Goal: Task Accomplishment & Management: Use online tool/utility

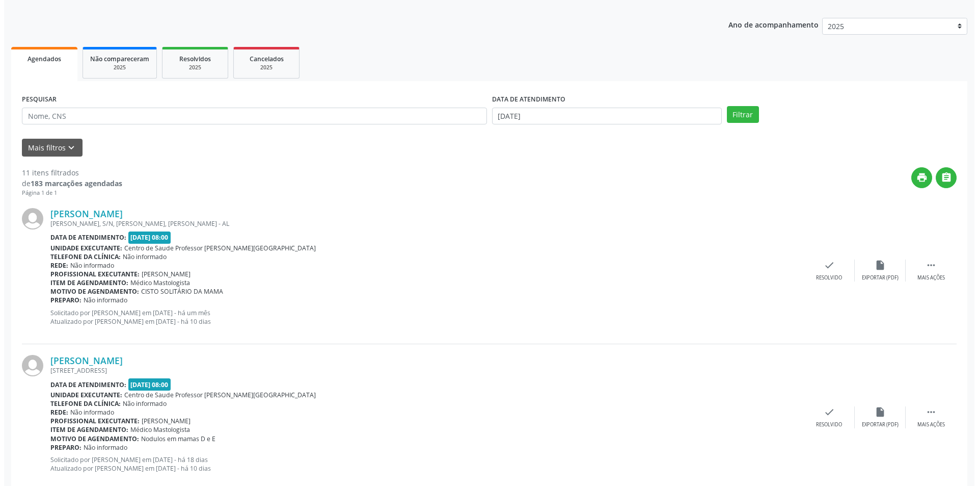
scroll to position [153, 0]
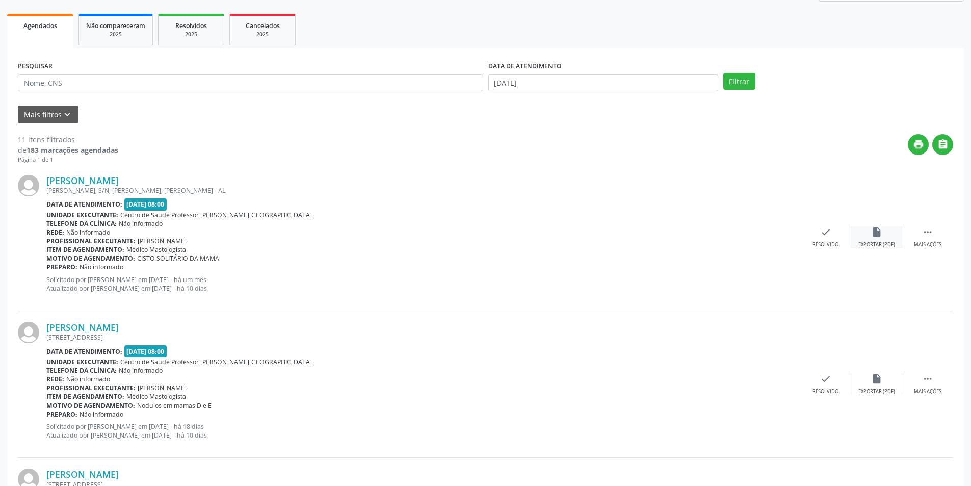
click at [873, 238] on div "insert_drive_file Exportar (PDF)" at bounding box center [876, 237] width 51 height 22
click at [830, 240] on div "check Resolvido" at bounding box center [825, 237] width 51 height 22
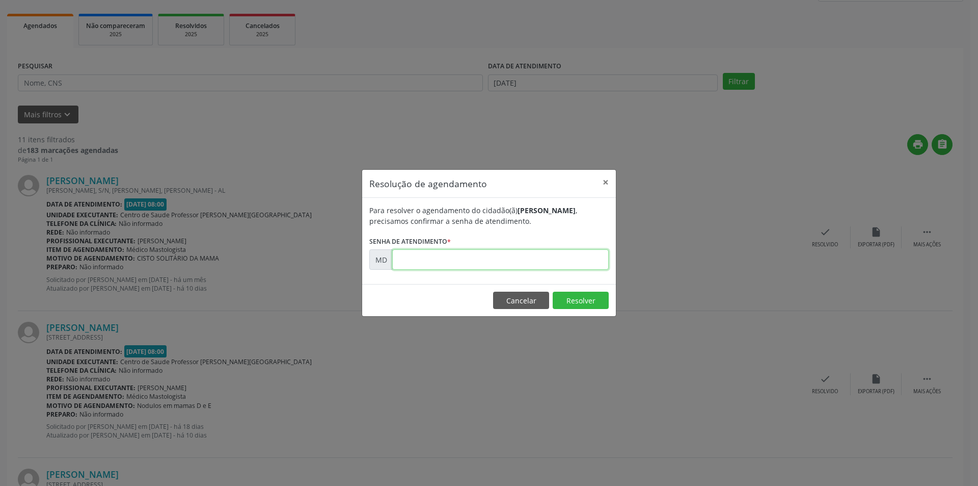
paste input "00001370"
type input "00001370"
click at [570, 291] on footer "Cancelar Resolver" at bounding box center [489, 300] width 254 height 32
click at [569, 294] on button "Resolver" at bounding box center [581, 299] width 56 height 17
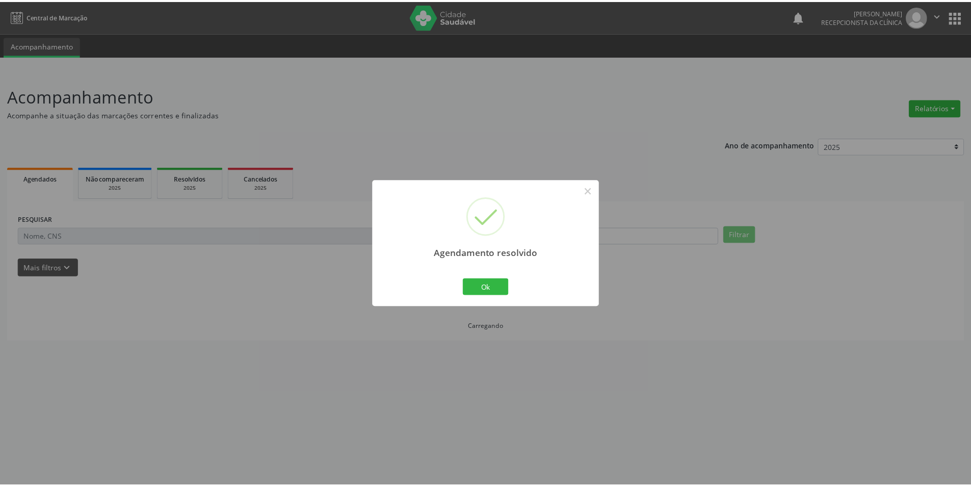
scroll to position [0, 0]
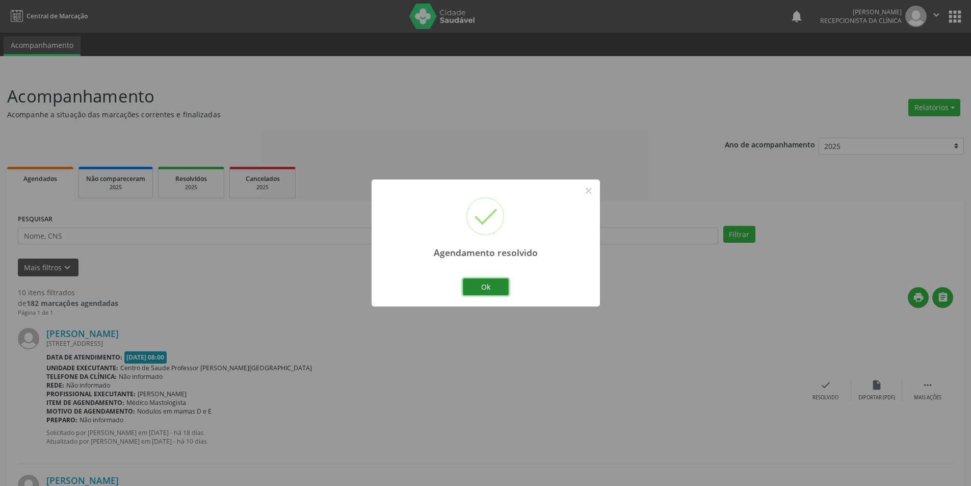
click at [504, 284] on button "Ok" at bounding box center [486, 286] width 46 height 17
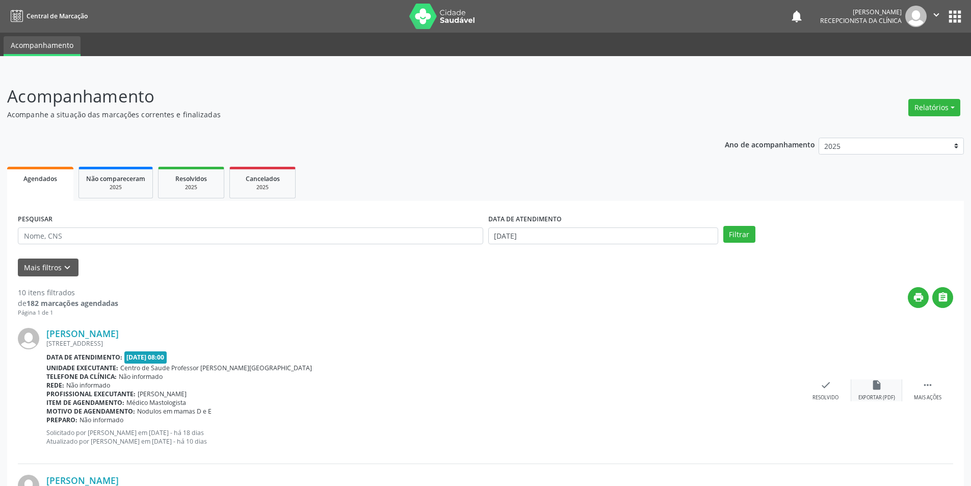
click at [885, 388] on div "insert_drive_file Exportar (PDF)" at bounding box center [876, 390] width 51 height 22
click at [834, 394] on div "Resolvido" at bounding box center [825, 397] width 26 height 7
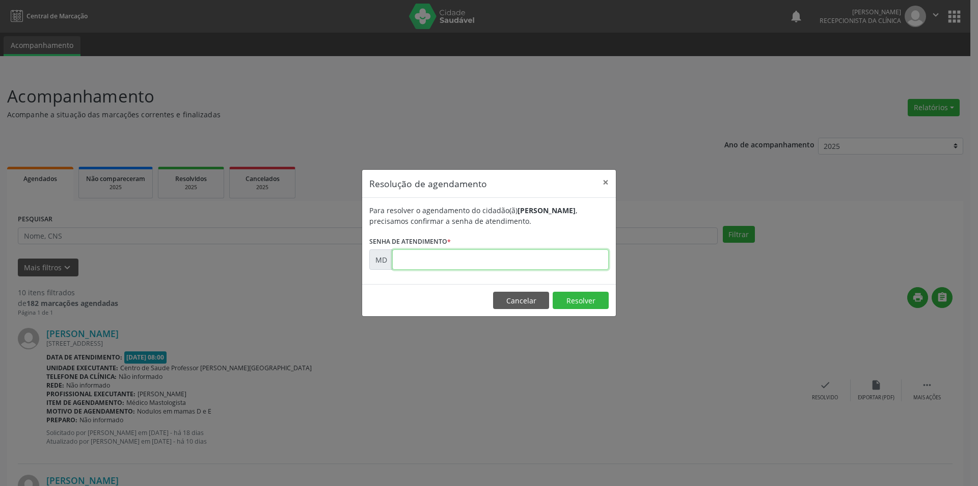
paste input "00005792"
type input "00005792"
click at [577, 294] on button "Resolver" at bounding box center [581, 299] width 56 height 17
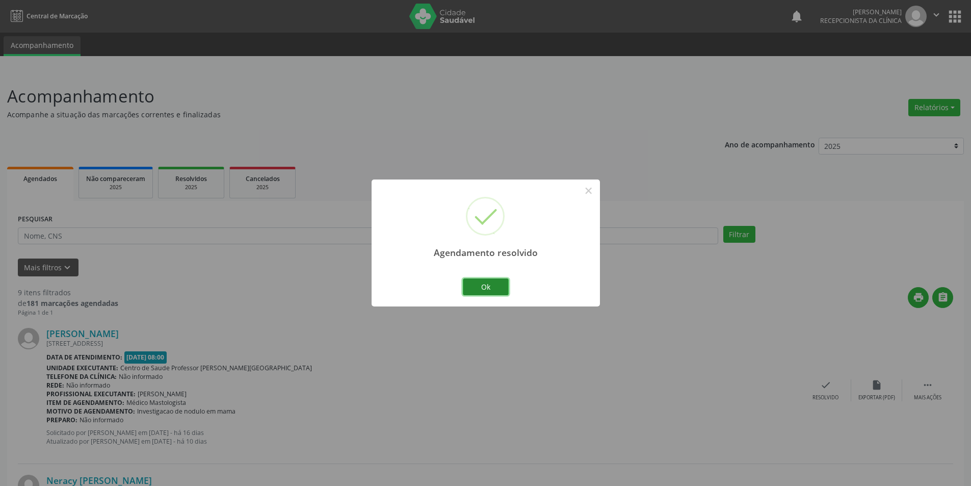
click at [482, 291] on button "Ok" at bounding box center [486, 286] width 46 height 17
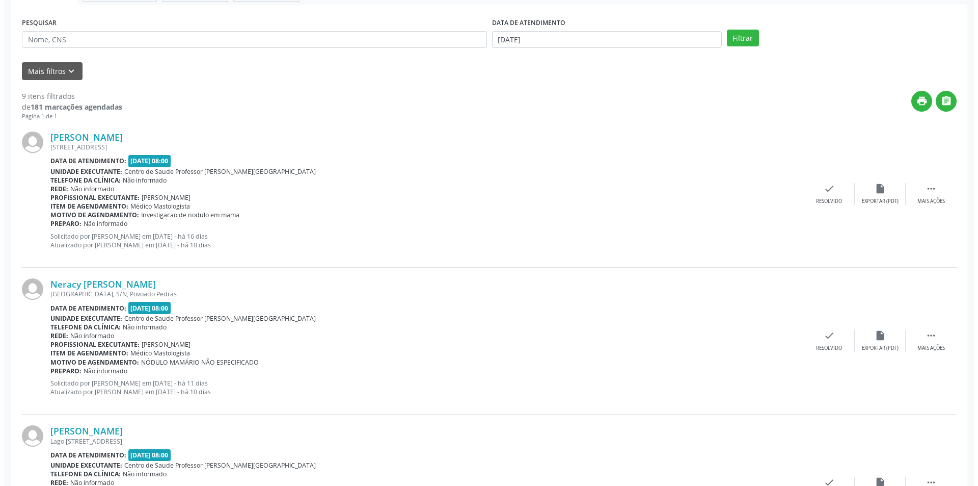
scroll to position [204, 0]
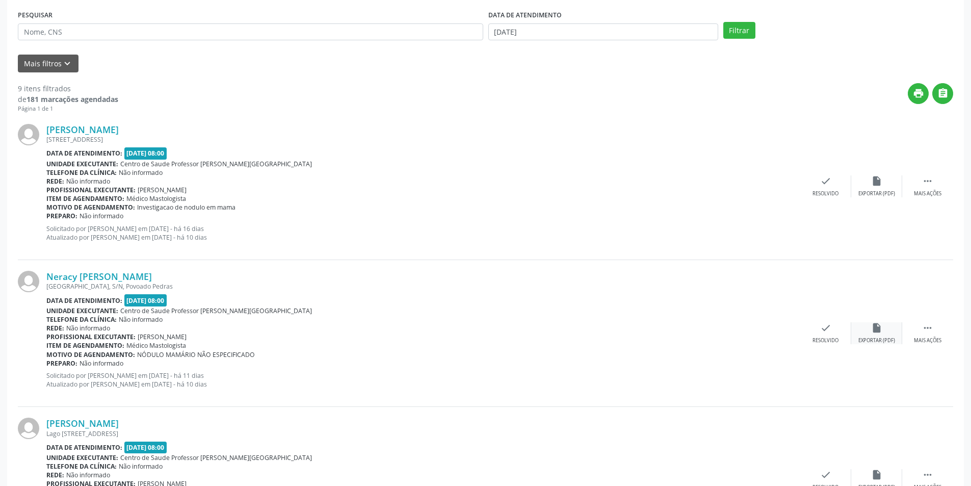
click at [880, 333] on icon "insert_drive_file" at bounding box center [876, 327] width 11 height 11
click at [817, 342] on div "Resolvido" at bounding box center [825, 340] width 26 height 7
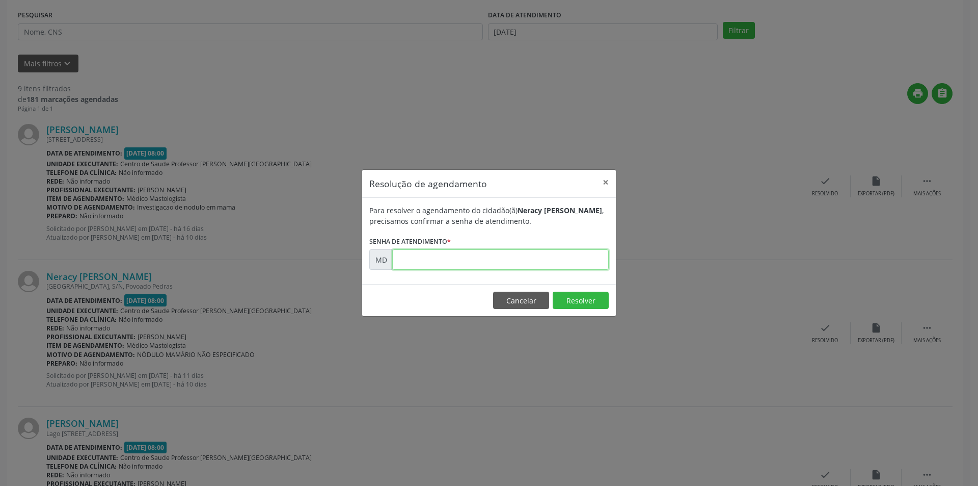
paste input "00006939"
type input "00006939"
click at [580, 296] on button "Resolver" at bounding box center [581, 299] width 56 height 17
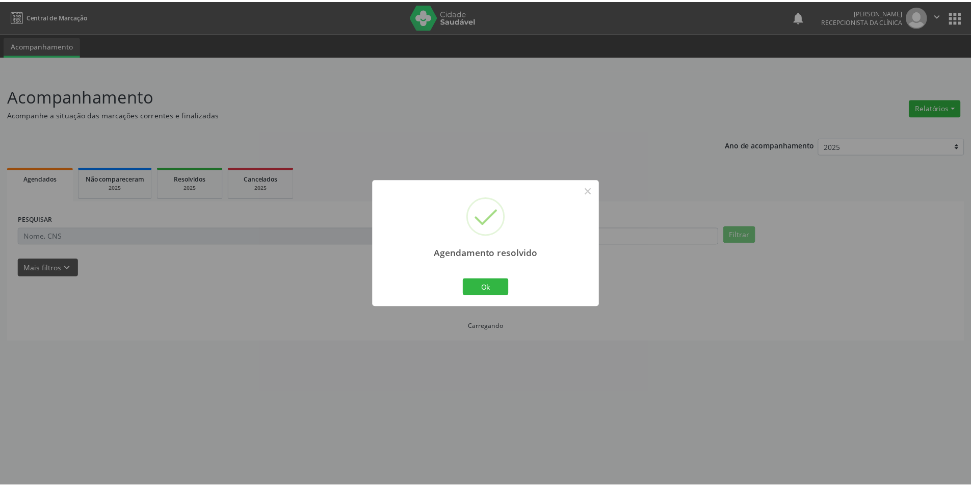
scroll to position [0, 0]
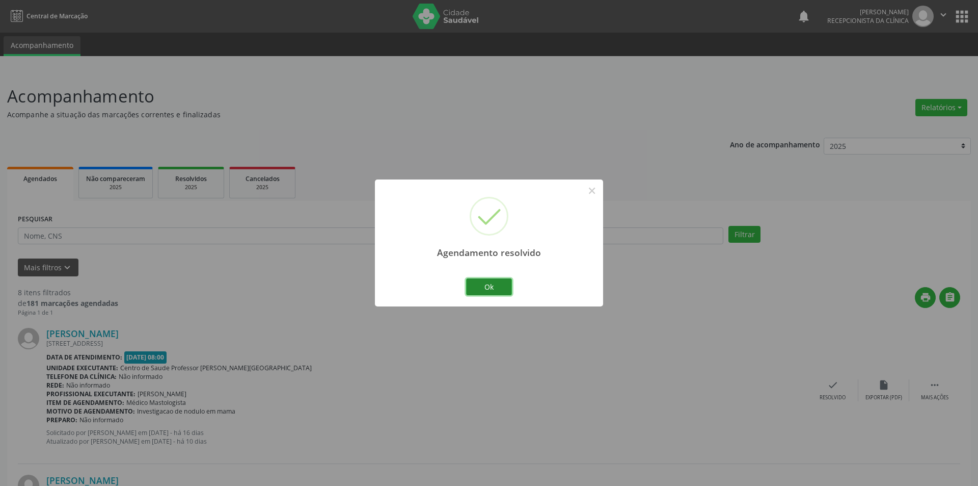
click at [500, 287] on button "Ok" at bounding box center [489, 286] width 46 height 17
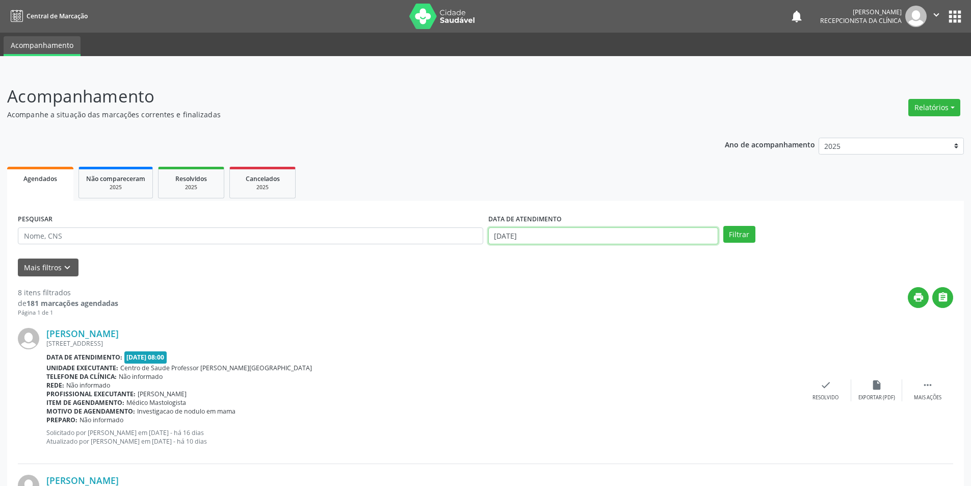
click at [544, 236] on input "[DATE]" at bounding box center [603, 235] width 230 height 17
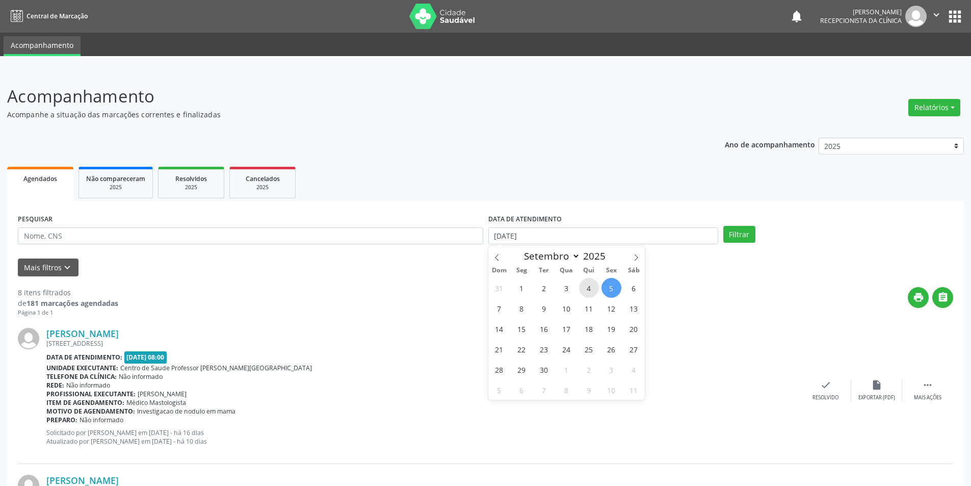
click at [589, 283] on span "4" at bounding box center [589, 288] width 20 height 20
type input "[DATE]"
click at [738, 238] on button "Filtrar" at bounding box center [739, 234] width 32 height 17
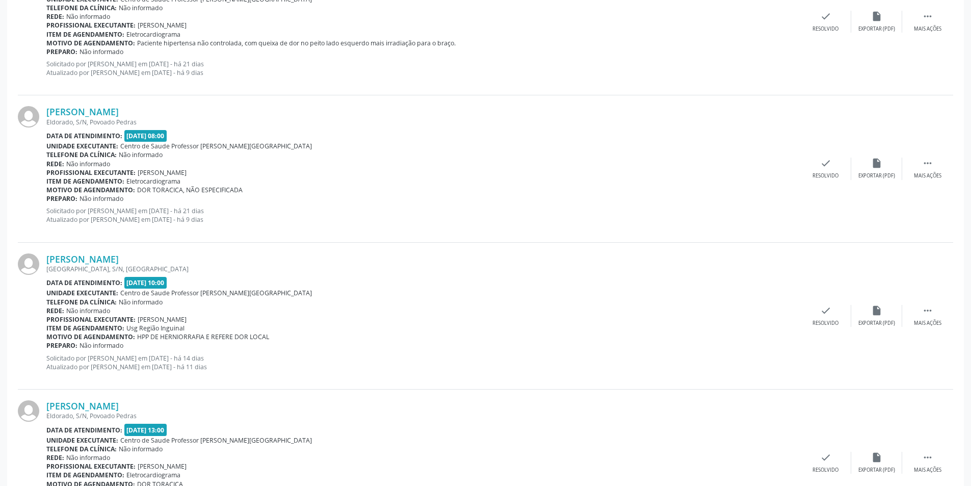
scroll to position [510, 0]
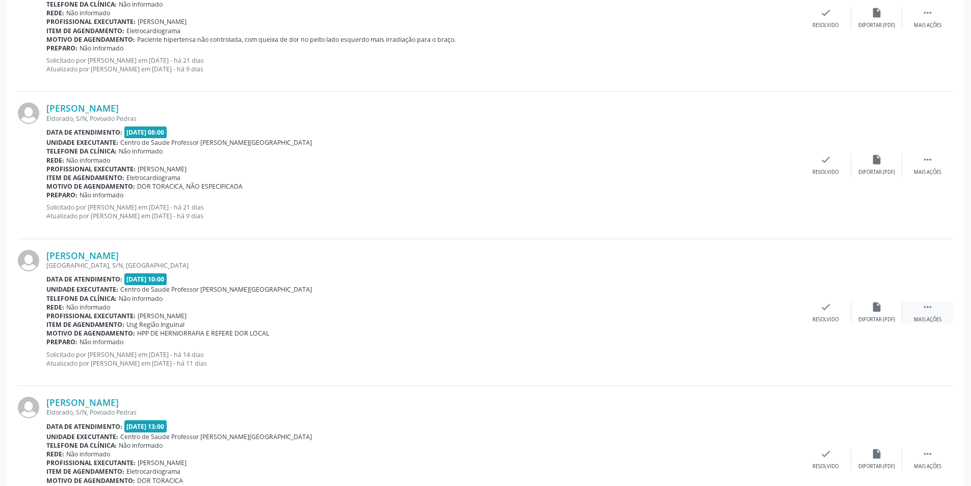
click at [916, 320] on div "Mais ações" at bounding box center [928, 319] width 28 height 7
click at [872, 316] on div "Não compareceu" at bounding box center [876, 319] width 43 height 7
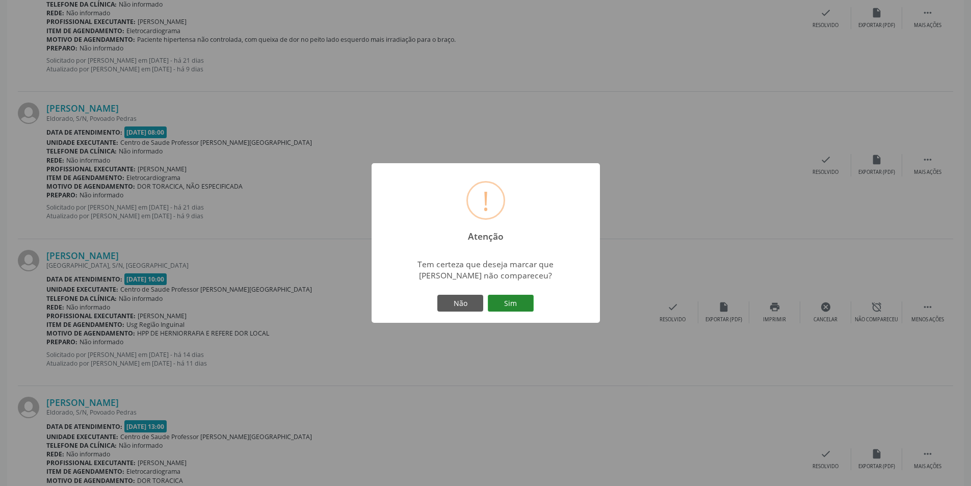
click at [523, 300] on button "Sim" at bounding box center [511, 303] width 46 height 17
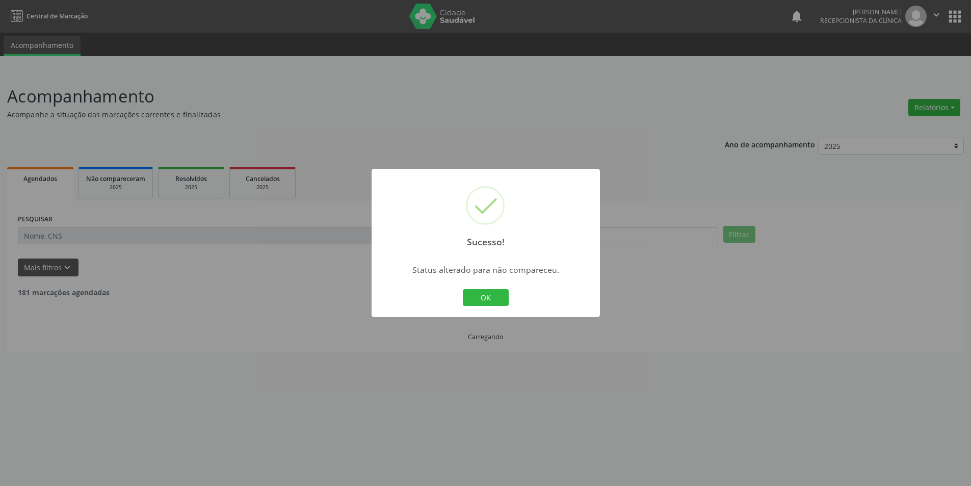
scroll to position [0, 0]
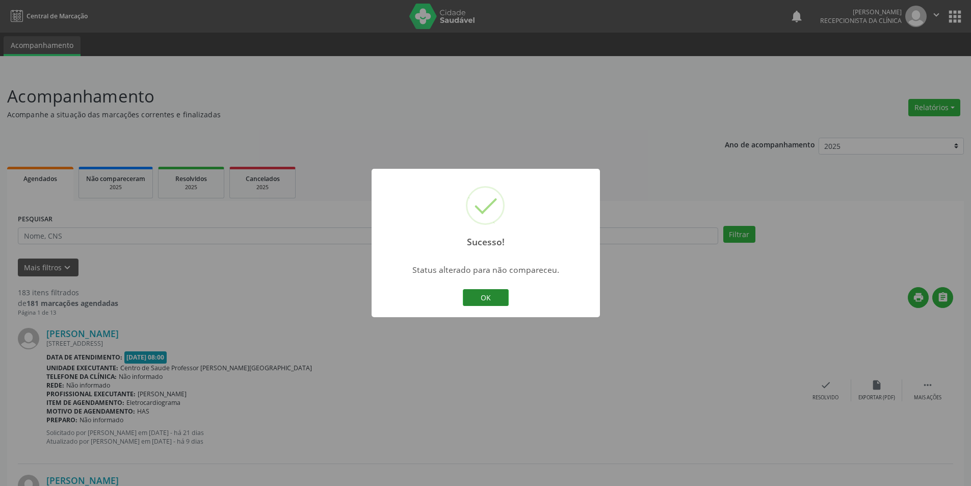
click at [500, 300] on button "OK" at bounding box center [486, 297] width 46 height 17
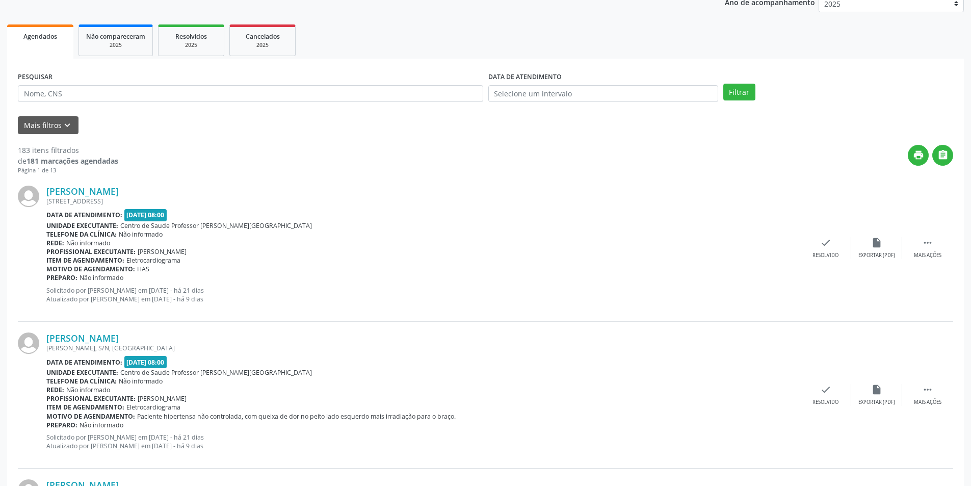
scroll to position [204, 0]
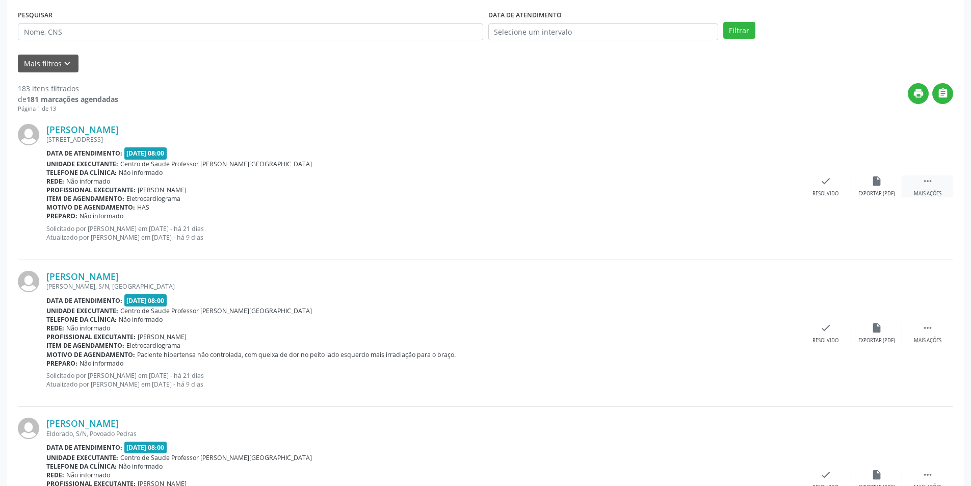
click at [931, 192] on div "Mais ações" at bounding box center [928, 193] width 28 height 7
click at [870, 188] on div "alarm_off Não compareceu" at bounding box center [876, 186] width 51 height 22
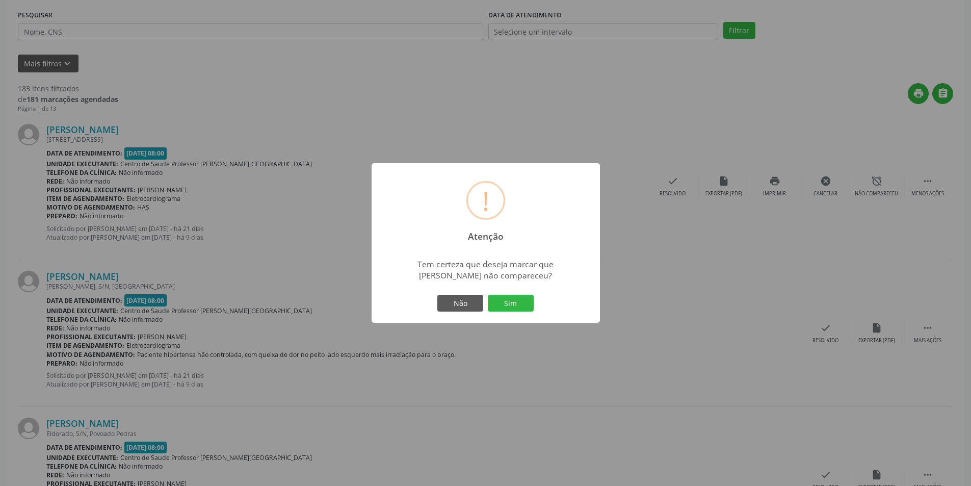
click at [530, 293] on div "Não Sim" at bounding box center [485, 303] width 101 height 21
drag, startPoint x: 519, startPoint y: 305, endPoint x: 525, endPoint y: 304, distance: 6.3
click at [520, 305] on button "Sim" at bounding box center [511, 303] width 46 height 17
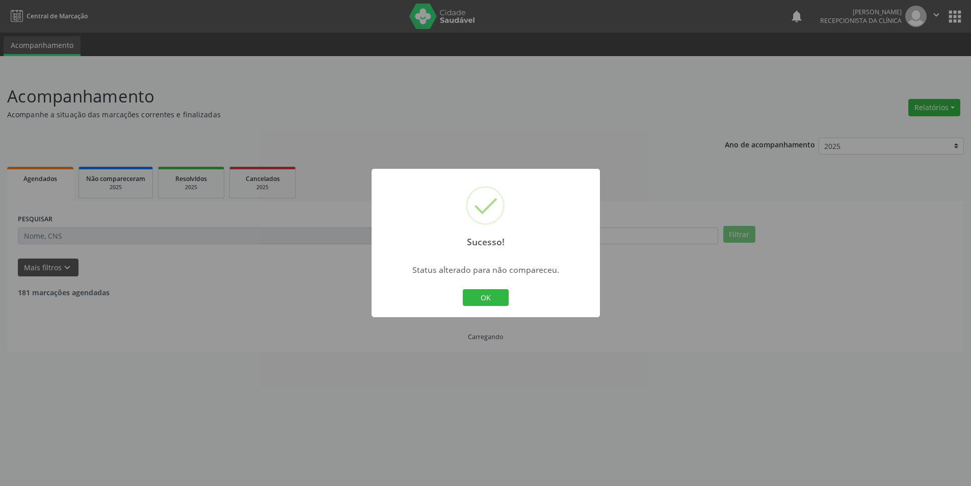
scroll to position [0, 0]
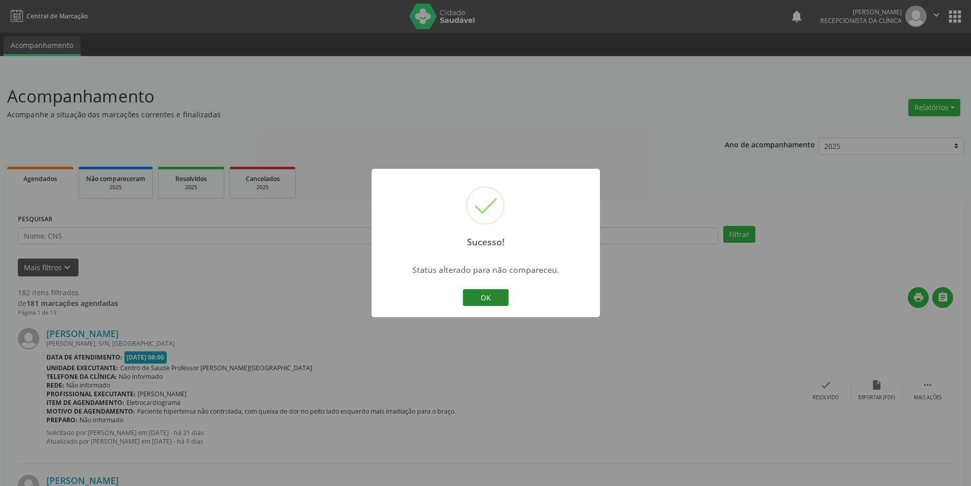
click at [479, 302] on button "OK" at bounding box center [486, 297] width 46 height 17
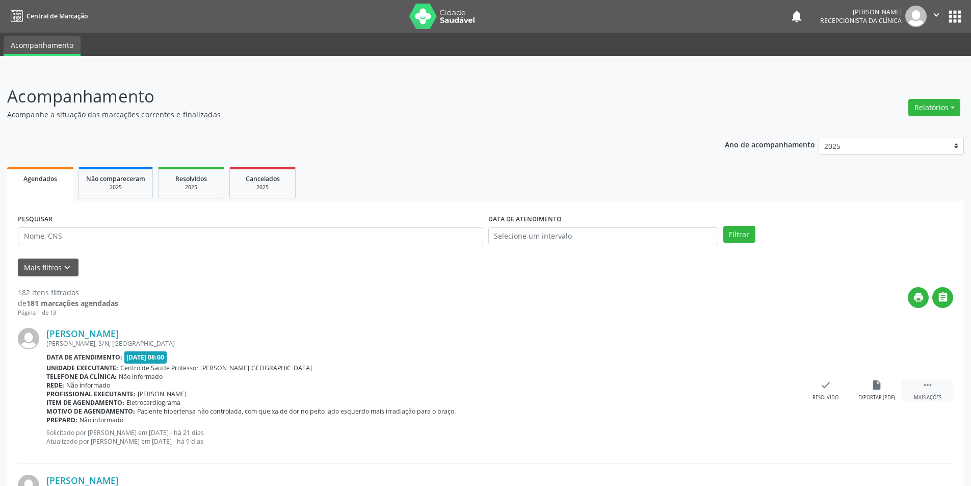
click at [932, 397] on div "Mais ações" at bounding box center [928, 397] width 28 height 7
click at [878, 388] on icon "alarm_off" at bounding box center [876, 384] width 11 height 11
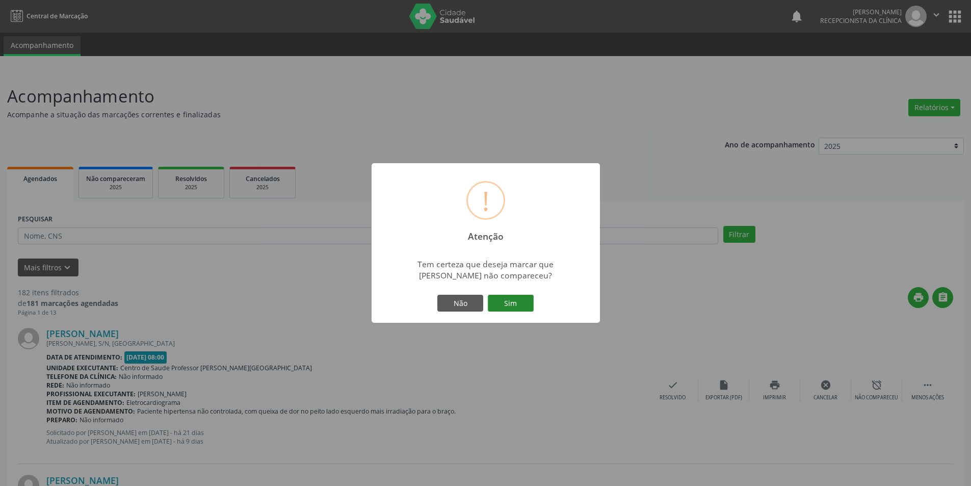
click at [501, 300] on button "Sim" at bounding box center [511, 303] width 46 height 17
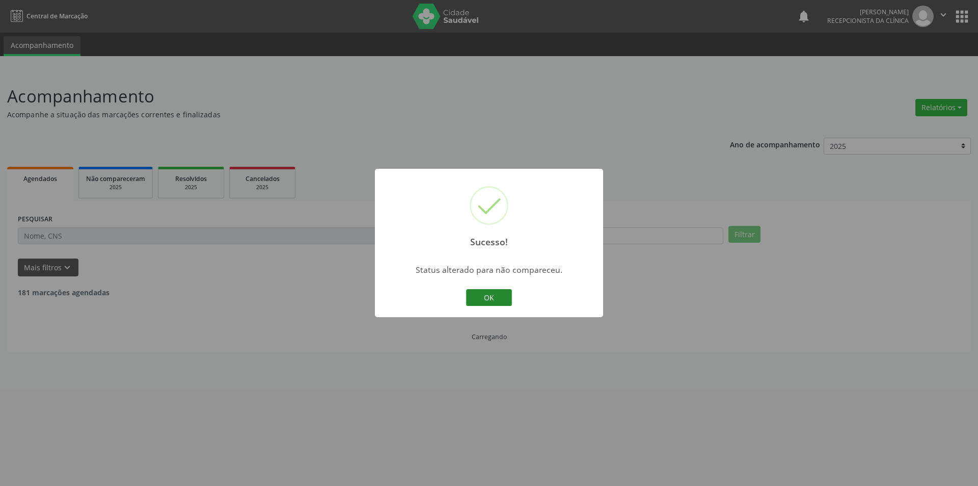
click at [510, 297] on button "OK" at bounding box center [489, 297] width 46 height 17
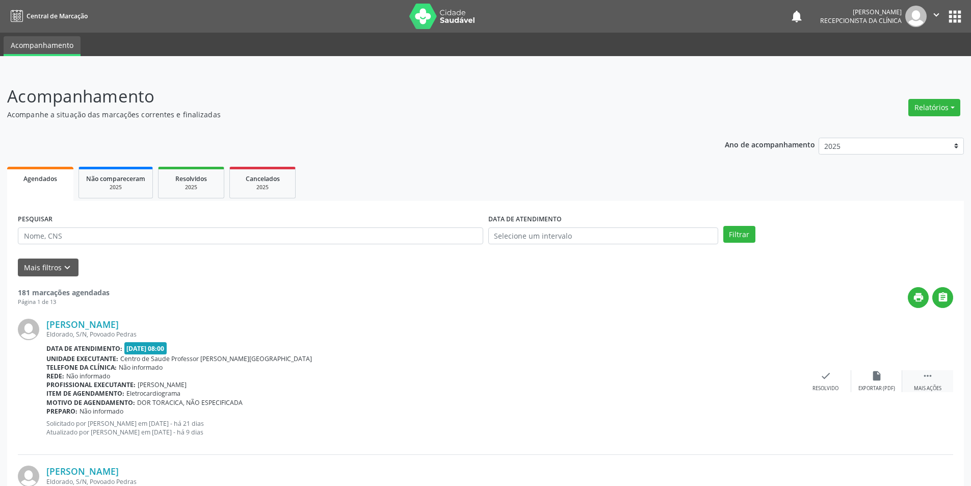
click at [923, 386] on div "Mais ações" at bounding box center [928, 388] width 28 height 7
click at [877, 386] on div "Não compareceu" at bounding box center [876, 388] width 43 height 7
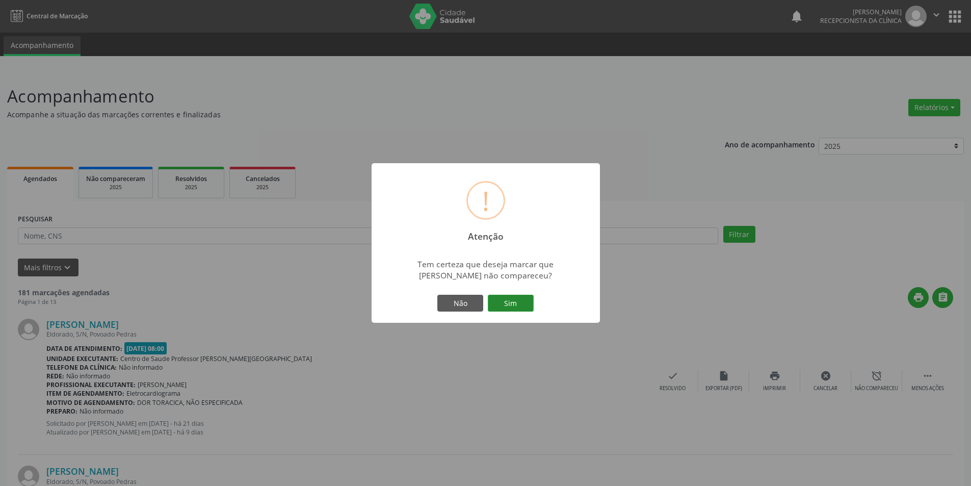
click at [519, 302] on button "Sim" at bounding box center [511, 303] width 46 height 17
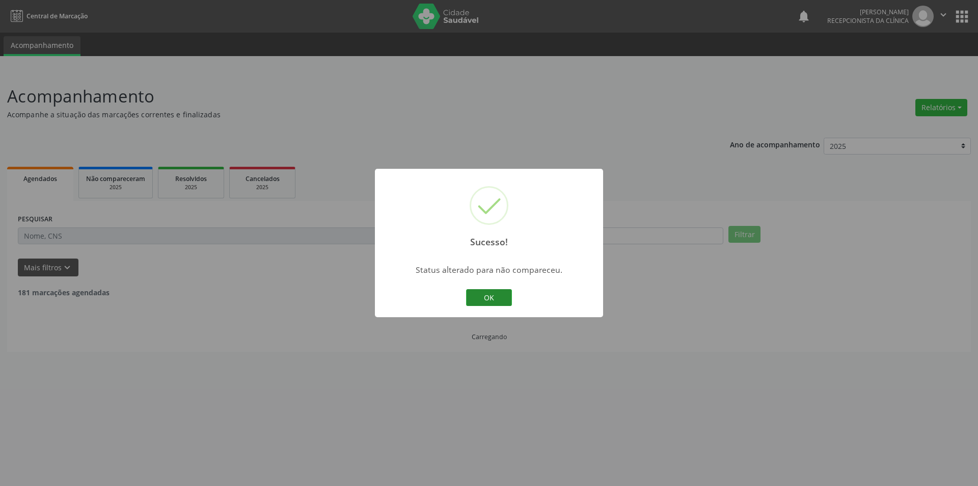
click at [496, 296] on button "OK" at bounding box center [489, 297] width 46 height 17
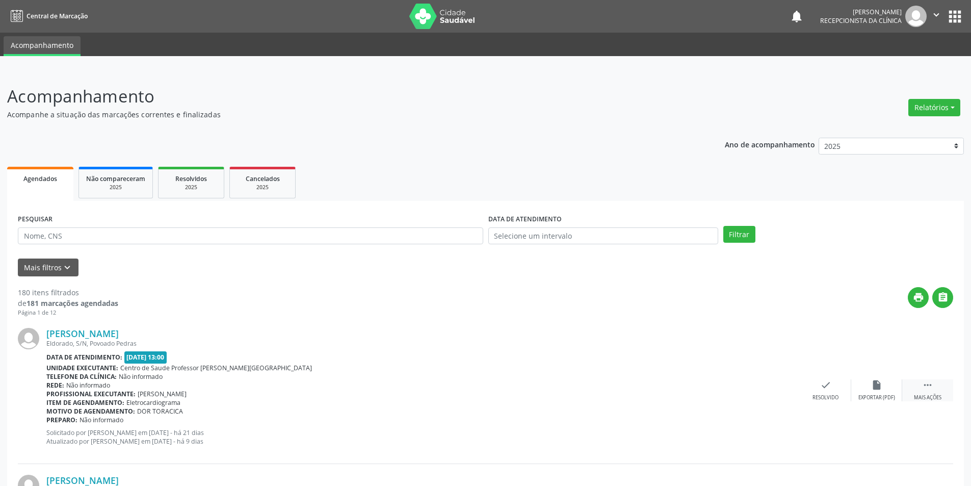
click at [923, 390] on icon "" at bounding box center [927, 384] width 11 height 11
click at [921, 394] on div "Menos ações" at bounding box center [927, 397] width 33 height 7
click at [880, 391] on div "insert_drive_file Exportar (PDF)" at bounding box center [876, 390] width 51 height 22
click at [918, 387] on div " Mais ações" at bounding box center [927, 390] width 51 height 22
click at [874, 400] on div "Não compareceu" at bounding box center [876, 397] width 43 height 7
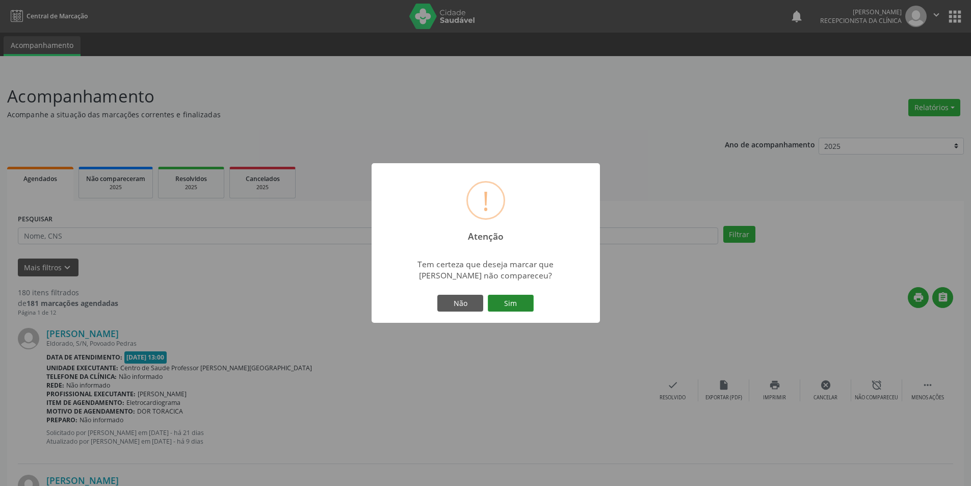
click at [502, 309] on button "Sim" at bounding box center [511, 303] width 46 height 17
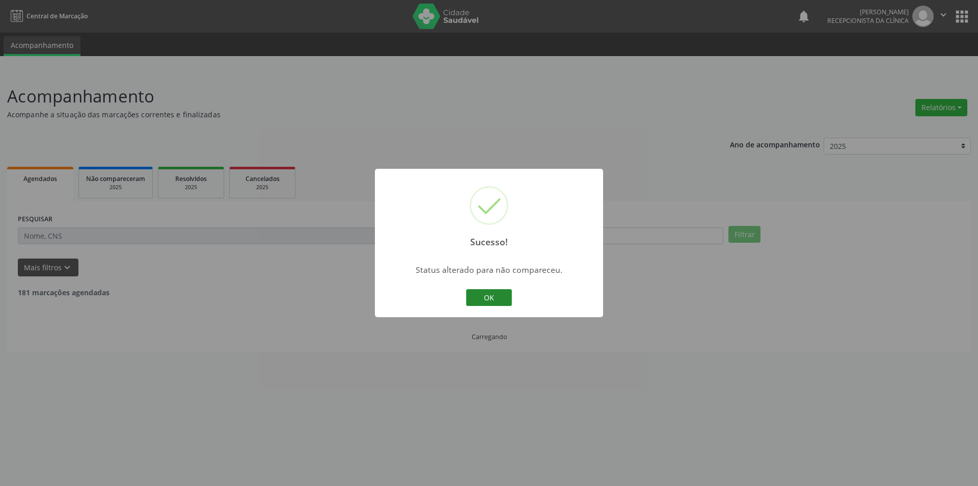
click at [500, 299] on button "OK" at bounding box center [489, 297] width 46 height 17
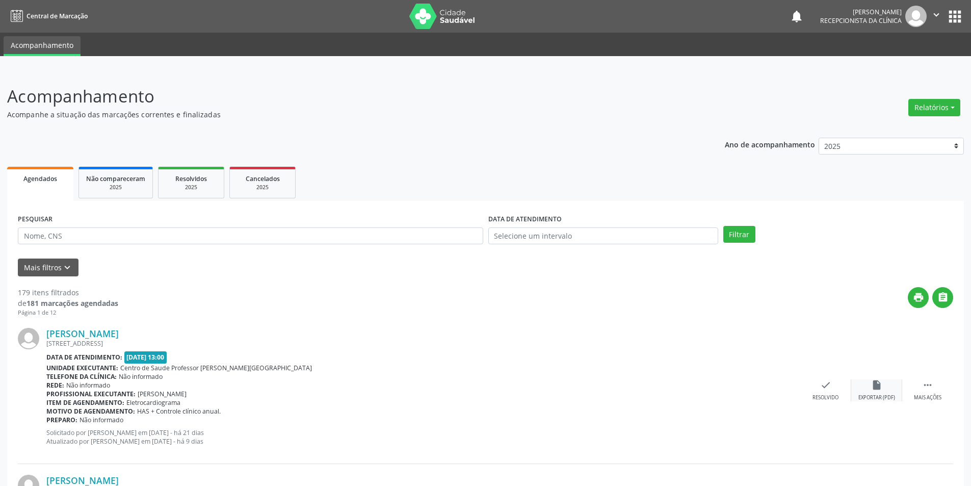
click at [872, 388] on icon "insert_drive_file" at bounding box center [876, 384] width 11 height 11
click at [822, 387] on icon "check" at bounding box center [825, 384] width 11 height 11
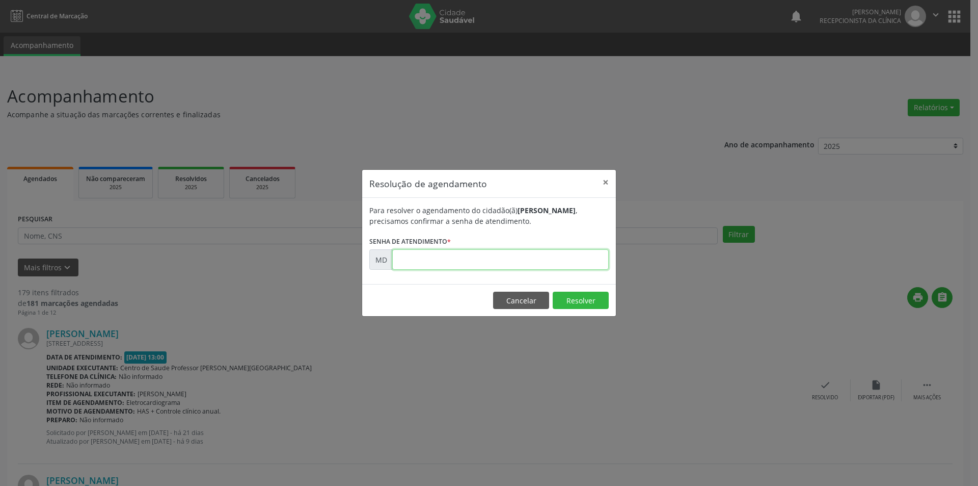
paste input "00005622"
type input "00005622"
click at [573, 297] on button "Resolver" at bounding box center [581, 299] width 56 height 17
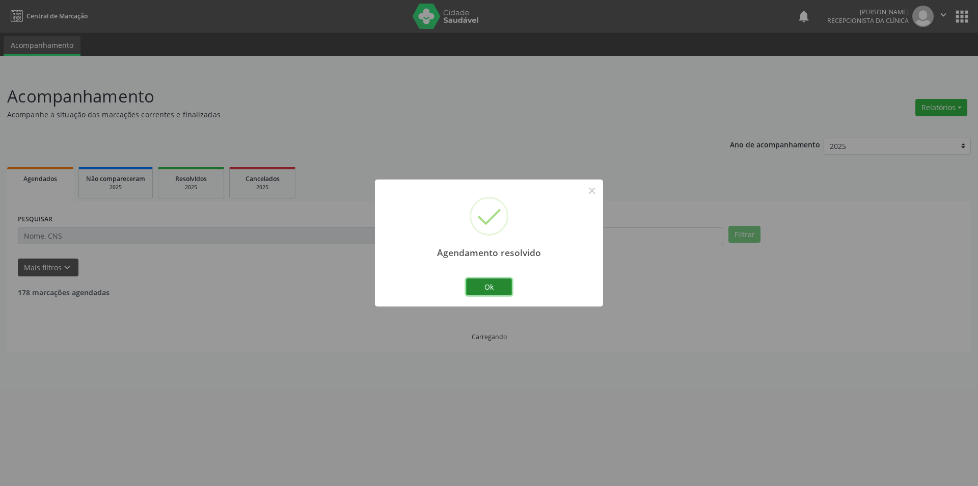
click at [493, 286] on button "Ok" at bounding box center [489, 286] width 46 height 17
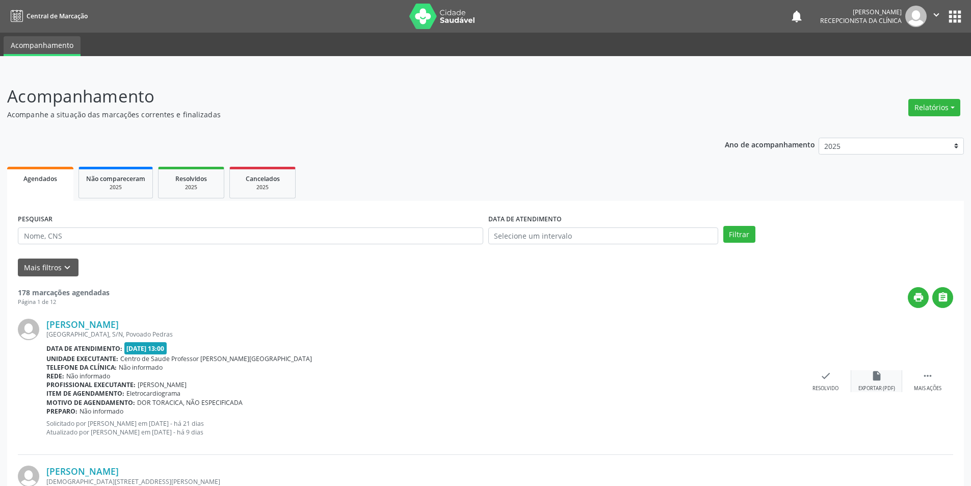
click at [869, 382] on div "insert_drive_file Exportar (PDF)" at bounding box center [876, 381] width 51 height 22
click at [828, 385] on div "Resolvido" at bounding box center [825, 388] width 26 height 7
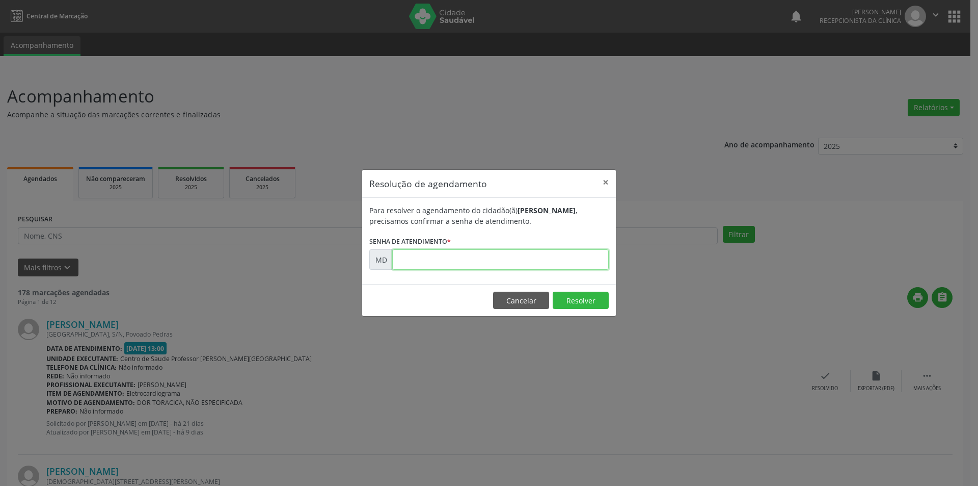
click at [539, 268] on input "text" at bounding box center [500, 259] width 217 height 20
paste input "00005626"
type input "00005626"
click at [573, 300] on button "Resolver" at bounding box center [581, 299] width 56 height 17
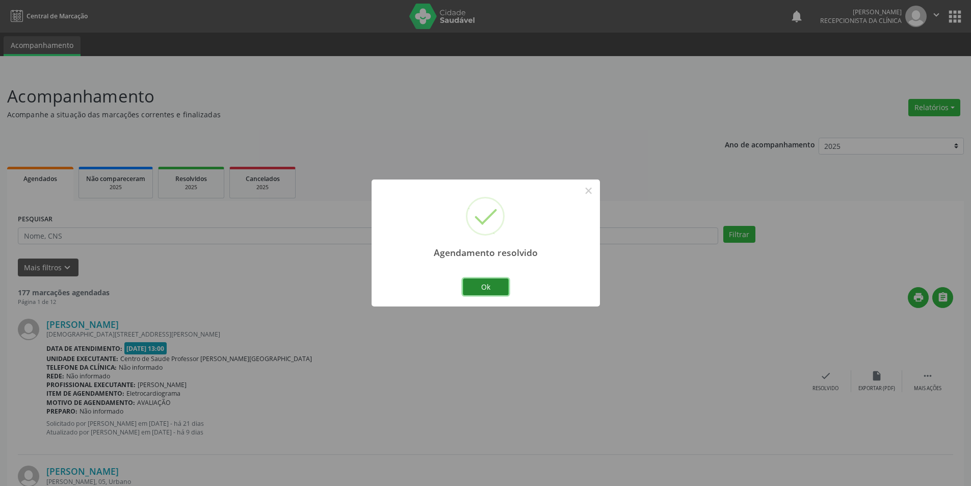
click at [498, 279] on button "Ok" at bounding box center [486, 286] width 46 height 17
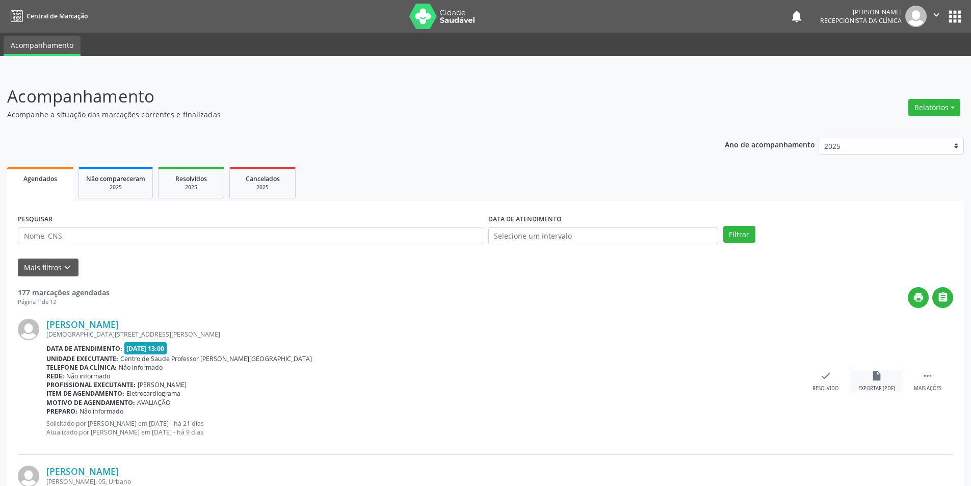
click at [877, 375] on icon "insert_drive_file" at bounding box center [876, 375] width 11 height 11
click at [827, 384] on div "check Resolvido" at bounding box center [825, 381] width 51 height 22
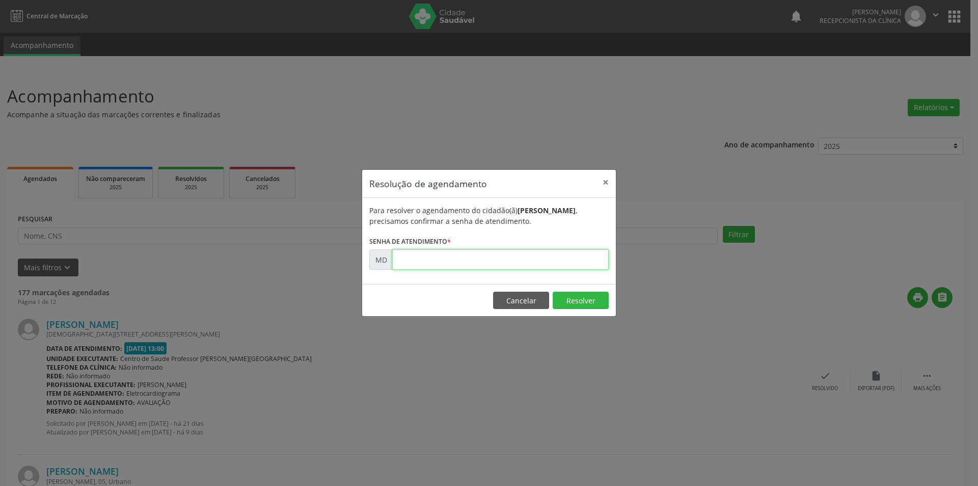
paste input "00005635"
type input "00005635"
click at [585, 303] on button "Resolver" at bounding box center [581, 299] width 56 height 17
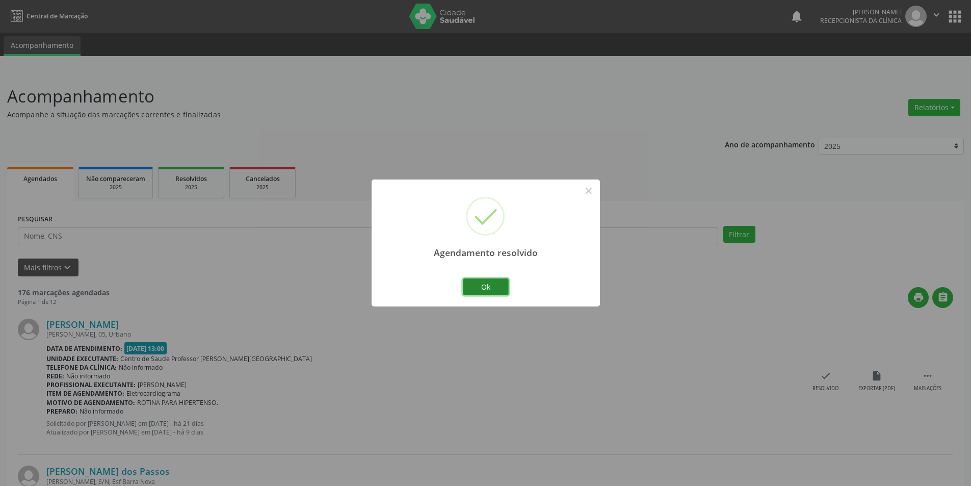
click at [491, 285] on button "Ok" at bounding box center [486, 286] width 46 height 17
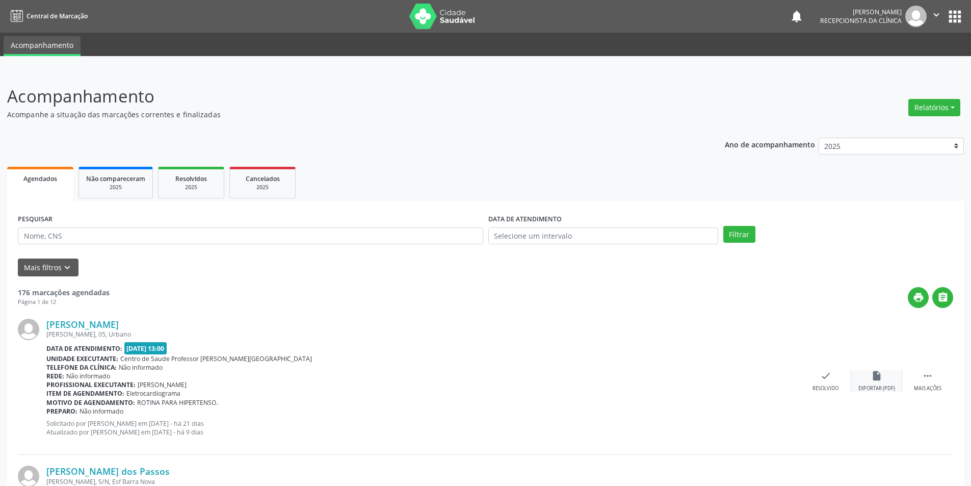
click at [875, 381] on div "insert_drive_file Exportar (PDF)" at bounding box center [876, 381] width 51 height 22
click at [830, 383] on div "check Resolvido" at bounding box center [825, 381] width 51 height 22
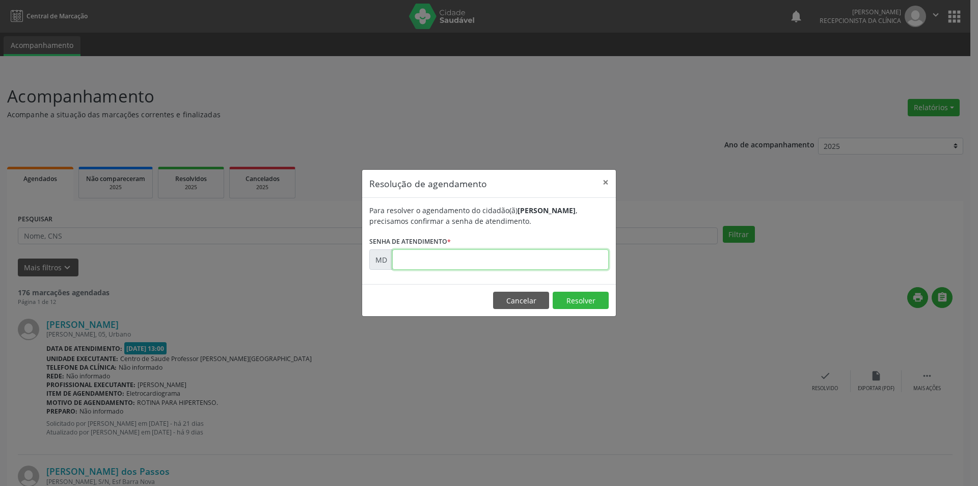
paste input "00005645"
type input "00005645"
click at [581, 298] on button "Resolver" at bounding box center [581, 299] width 56 height 17
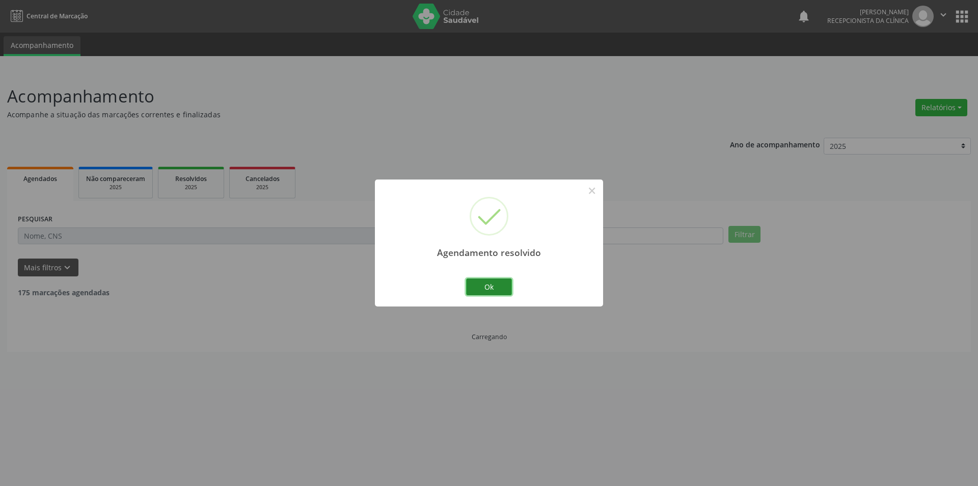
click at [491, 284] on button "Ok" at bounding box center [489, 286] width 46 height 17
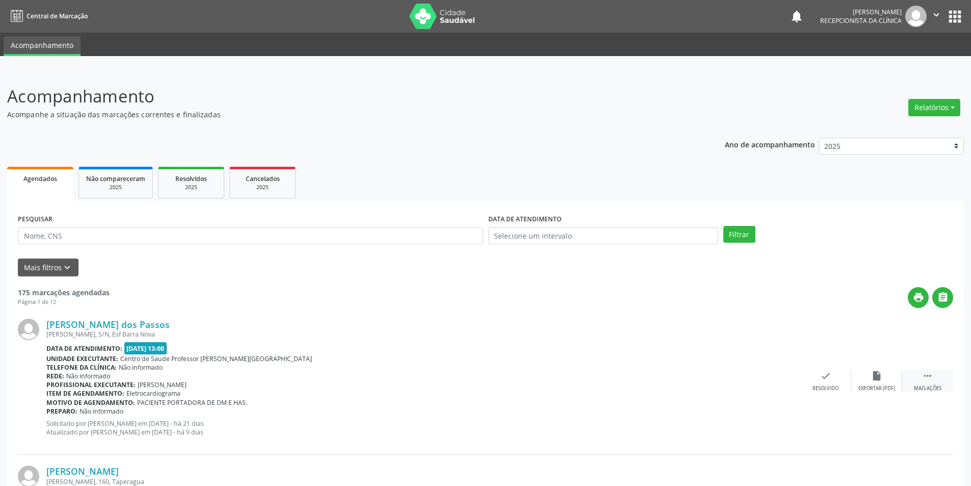
click at [925, 388] on div "Mais ações" at bounding box center [928, 388] width 28 height 7
click at [925, 386] on div "Menos ações" at bounding box center [927, 388] width 33 height 7
click at [931, 389] on div "Mais ações" at bounding box center [928, 388] width 28 height 7
click at [887, 383] on div "alarm_off Não compareceu" at bounding box center [876, 381] width 51 height 22
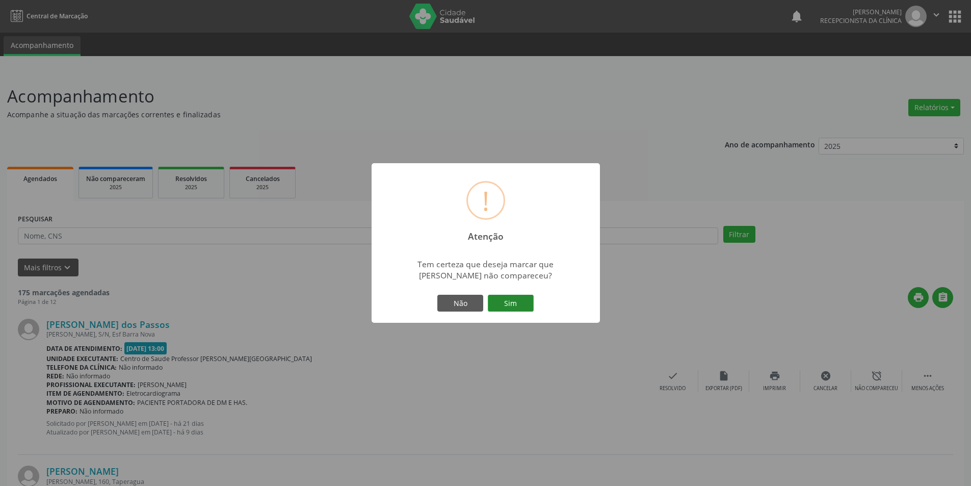
click at [503, 301] on button "Sim" at bounding box center [511, 303] width 46 height 17
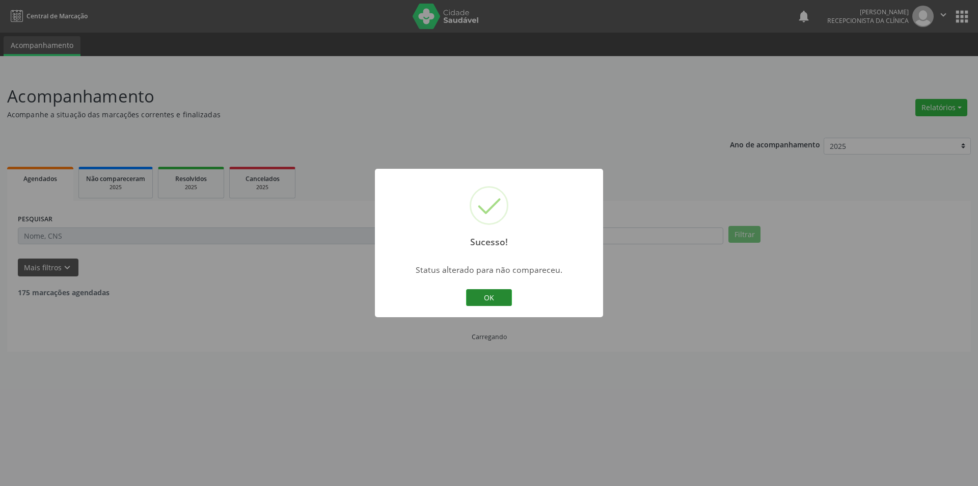
click at [489, 293] on button "OK" at bounding box center [489, 297] width 46 height 17
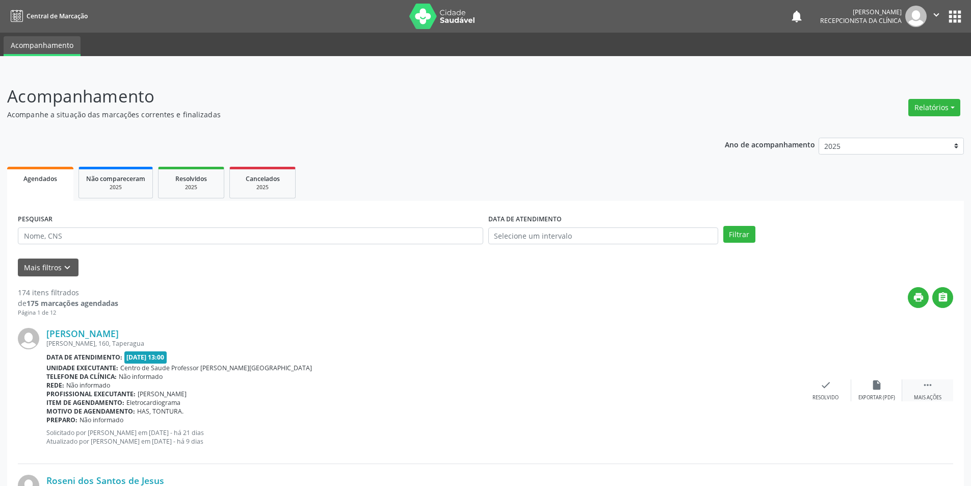
click at [932, 393] on div " Mais ações" at bounding box center [927, 390] width 51 height 22
click at [881, 394] on div "Não compareceu" at bounding box center [876, 397] width 43 height 7
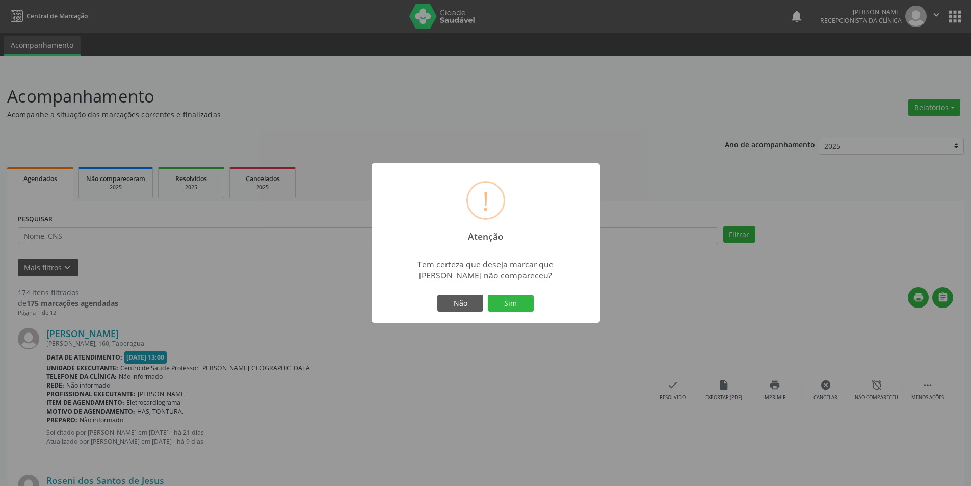
click at [500, 293] on div "Não Sim" at bounding box center [485, 303] width 101 height 21
click at [502, 301] on button "Sim" at bounding box center [511, 303] width 46 height 17
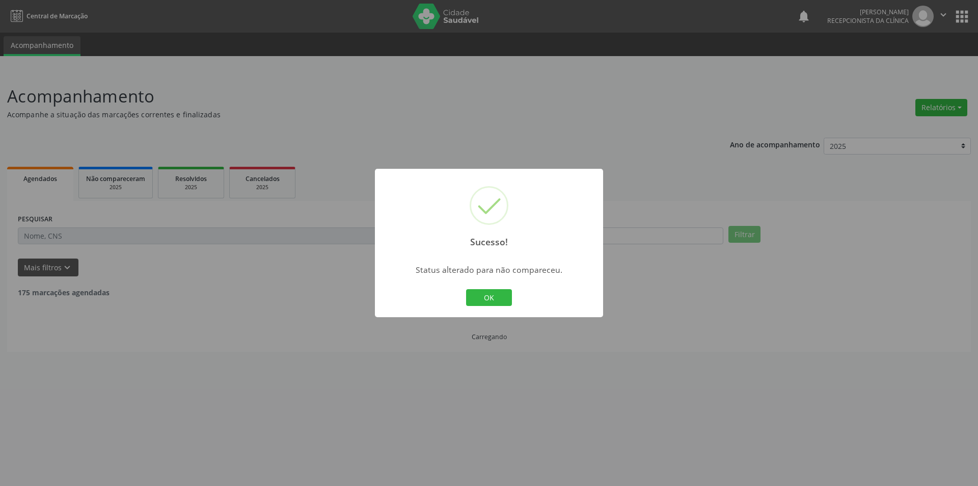
click at [502, 298] on button "OK" at bounding box center [489, 297] width 46 height 17
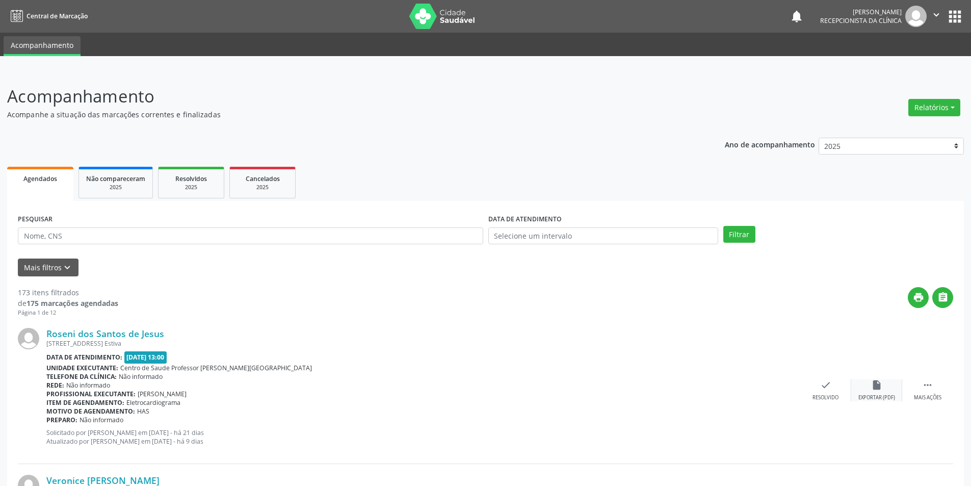
click at [867, 394] on div "Exportar (PDF)" at bounding box center [876, 397] width 37 height 7
click at [832, 395] on div "Resolvido" at bounding box center [825, 397] width 26 height 7
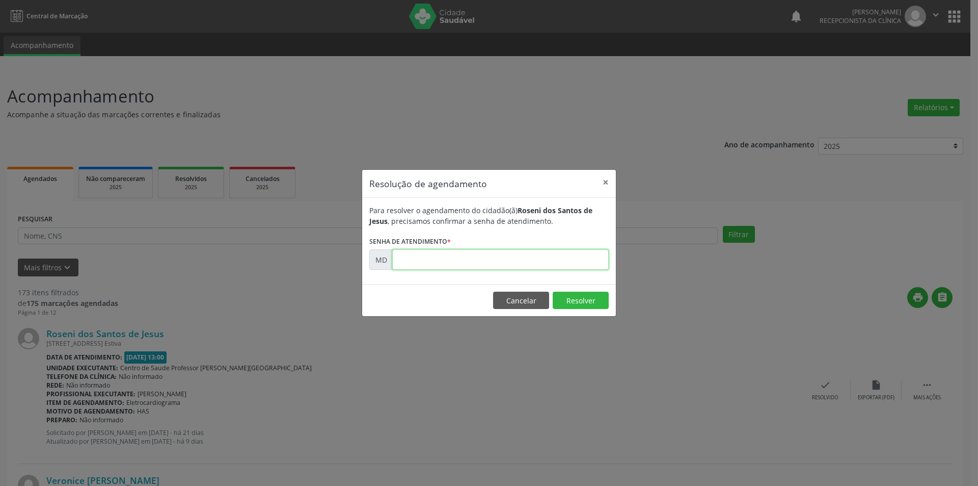
paste input "00005683"
type input "00005683"
click at [600, 304] on button "Resolver" at bounding box center [581, 299] width 56 height 17
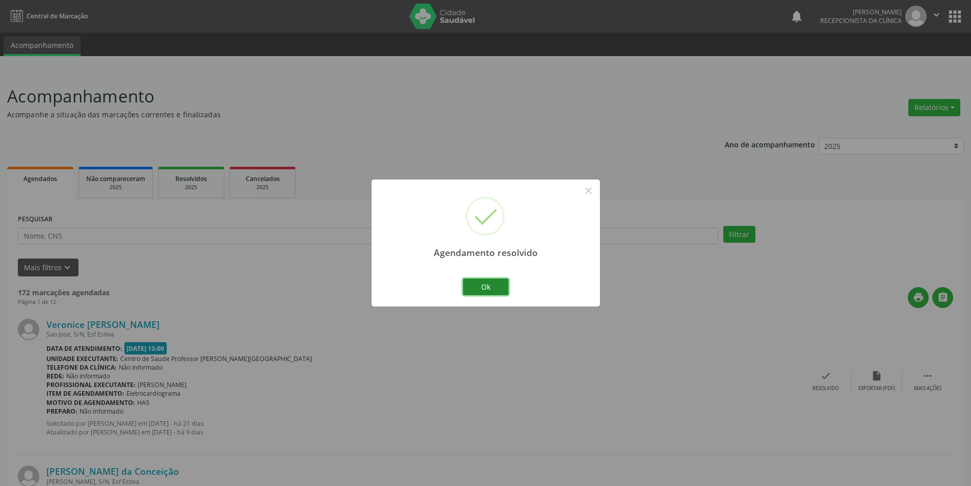
click at [496, 279] on button "Ok" at bounding box center [486, 286] width 46 height 17
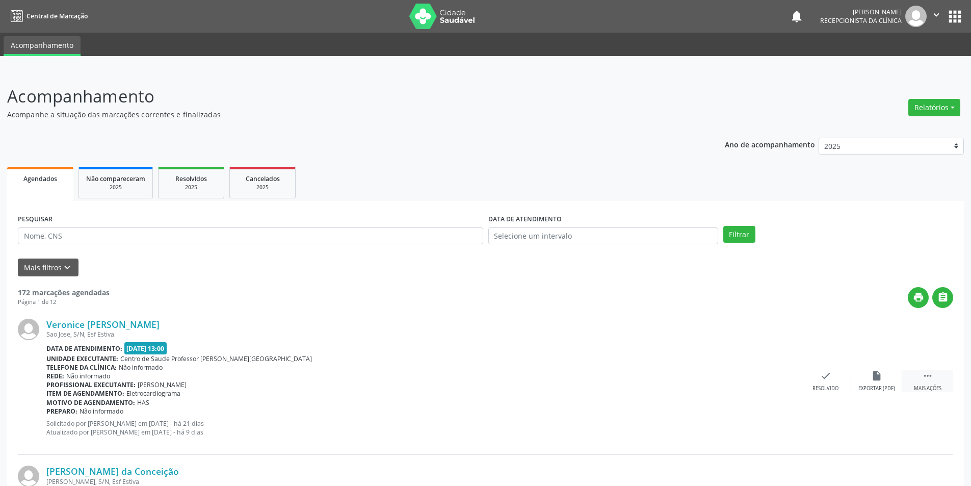
click at [925, 381] on div " Mais ações" at bounding box center [927, 381] width 51 height 22
click at [877, 388] on div "Não compareceu" at bounding box center [876, 388] width 43 height 7
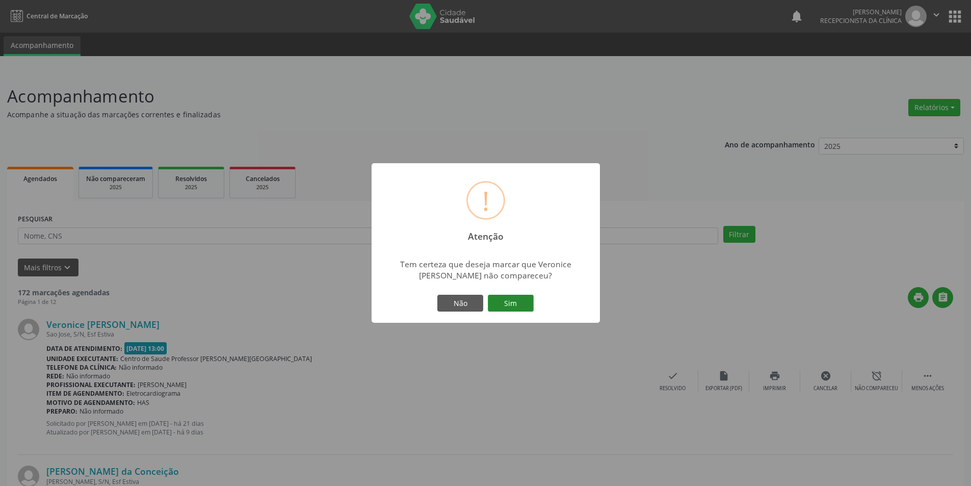
click at [509, 305] on button "Sim" at bounding box center [511, 303] width 46 height 17
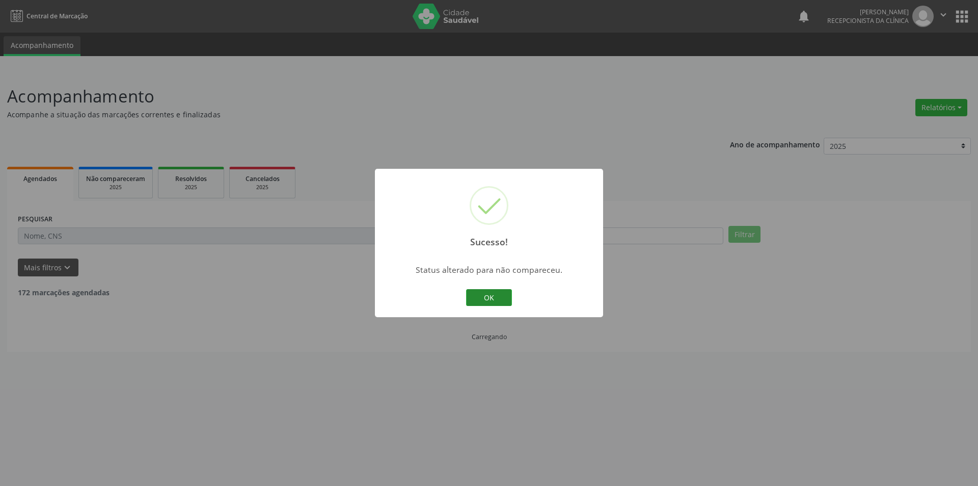
click at [496, 300] on button "OK" at bounding box center [489, 297] width 46 height 17
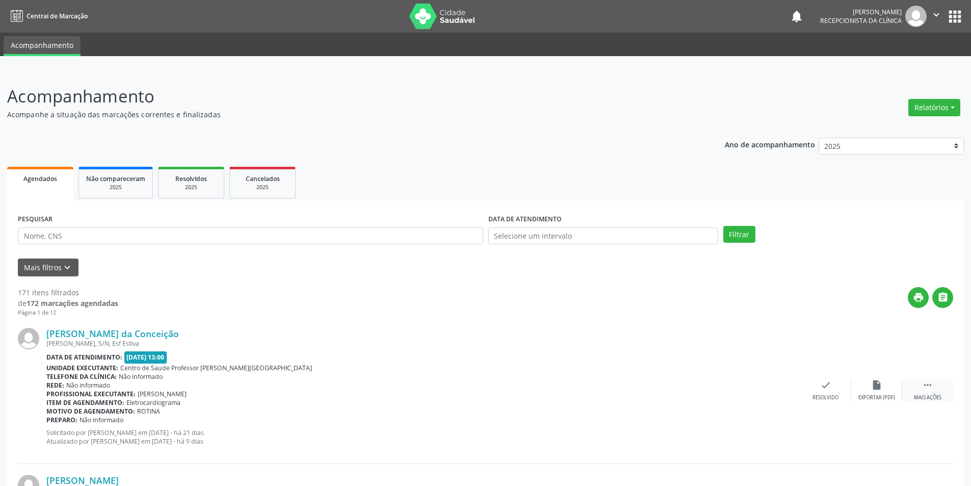
click at [928, 396] on div "Mais ações" at bounding box center [928, 397] width 28 height 7
click at [883, 391] on div "alarm_off Não compareceu" at bounding box center [876, 390] width 51 height 22
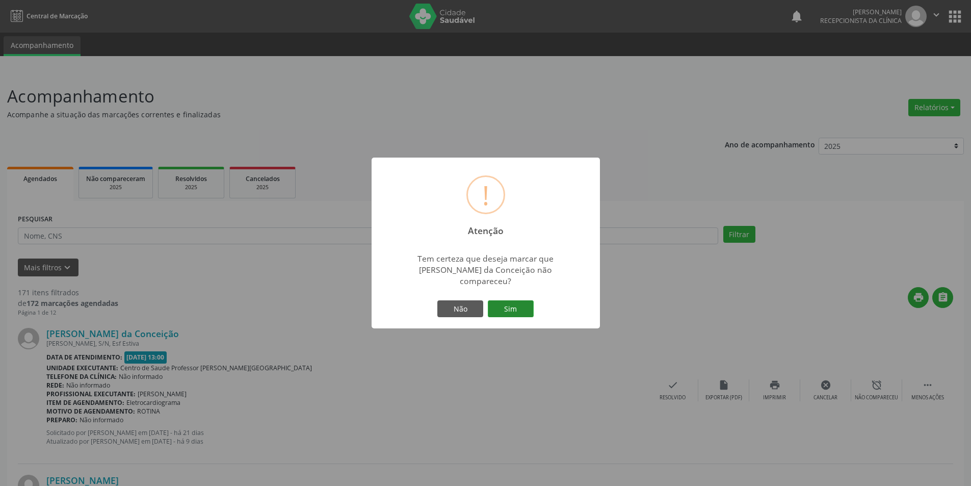
click at [503, 300] on button "Sim" at bounding box center [511, 308] width 46 height 17
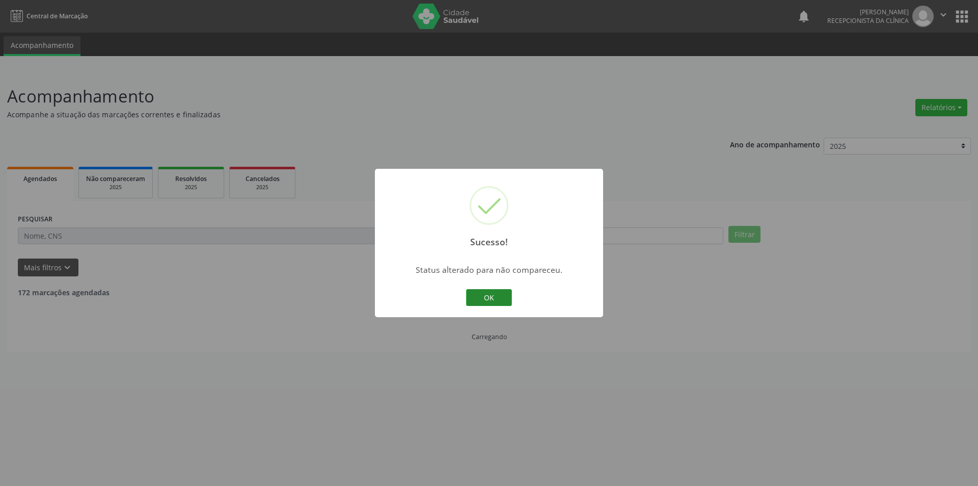
click at [482, 289] on button "OK" at bounding box center [489, 297] width 46 height 17
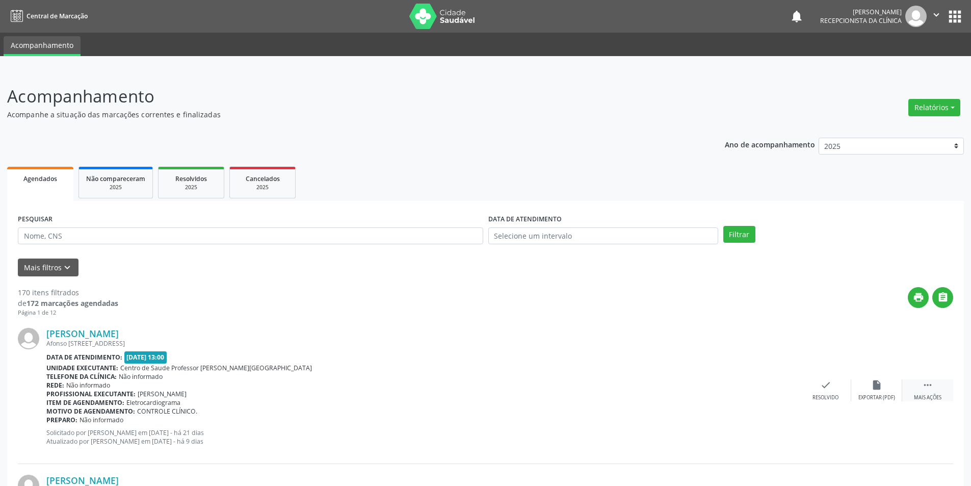
click at [936, 399] on div "Mais ações" at bounding box center [928, 397] width 28 height 7
click at [883, 396] on div "Não compareceu" at bounding box center [876, 397] width 43 height 7
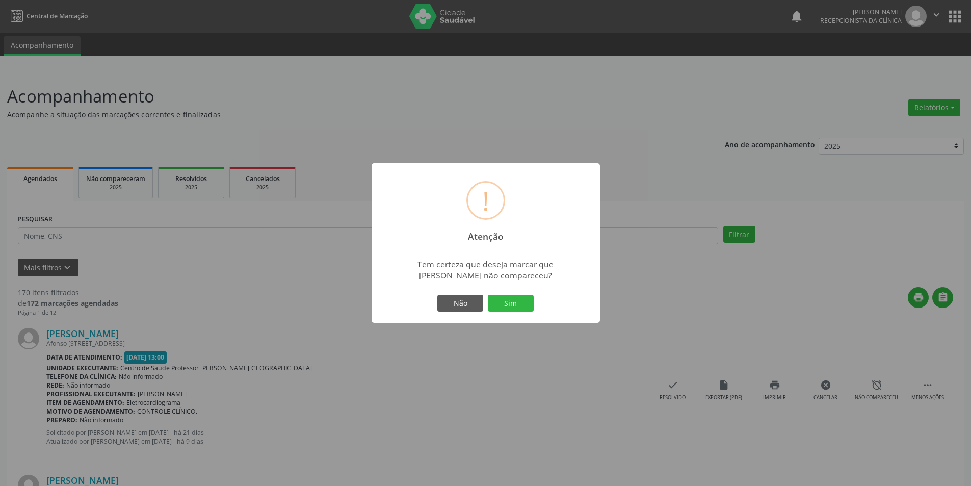
click at [860, 344] on div "! Atenção × Tem certeza que deseja marcar que [PERSON_NAME] não compareceu? Não…" at bounding box center [485, 243] width 971 height 486
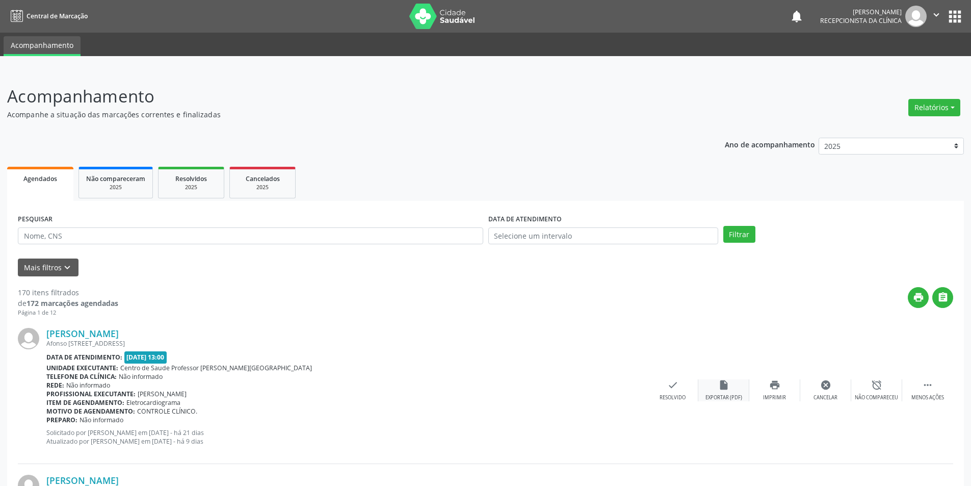
click at [730, 386] on div "insert_drive_file Exportar (PDF)" at bounding box center [723, 390] width 51 height 22
click at [727, 392] on div "insert_drive_file Exportar (PDF)" at bounding box center [723, 390] width 51 height 22
click at [678, 393] on div "check Resolvido" at bounding box center [672, 390] width 51 height 22
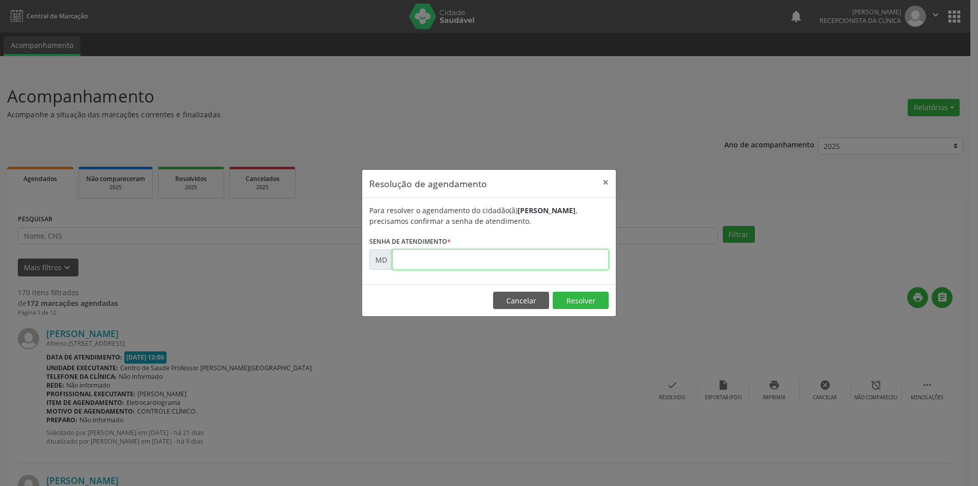
paste input "00005710"
type input "00005710"
click at [577, 300] on button "Resolver" at bounding box center [581, 299] width 56 height 17
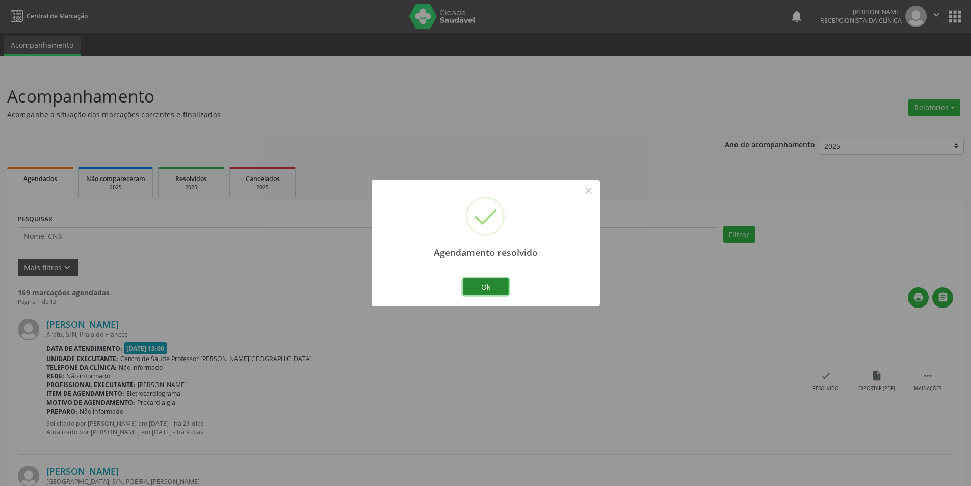
click at [487, 286] on button "Ok" at bounding box center [486, 286] width 46 height 17
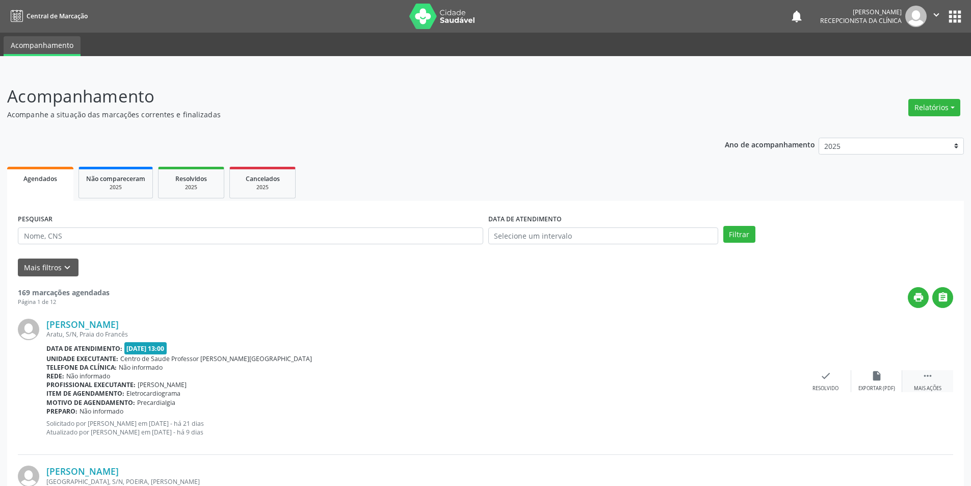
click at [916, 376] on div " Mais ações" at bounding box center [927, 381] width 51 height 22
click at [877, 383] on div "alarm_off Não compareceu" at bounding box center [876, 381] width 51 height 22
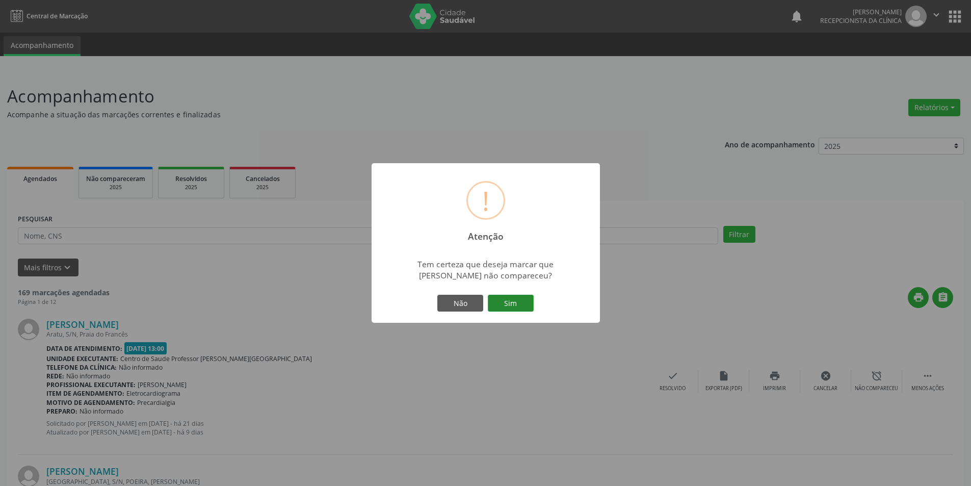
click at [509, 303] on button "Sim" at bounding box center [511, 303] width 46 height 17
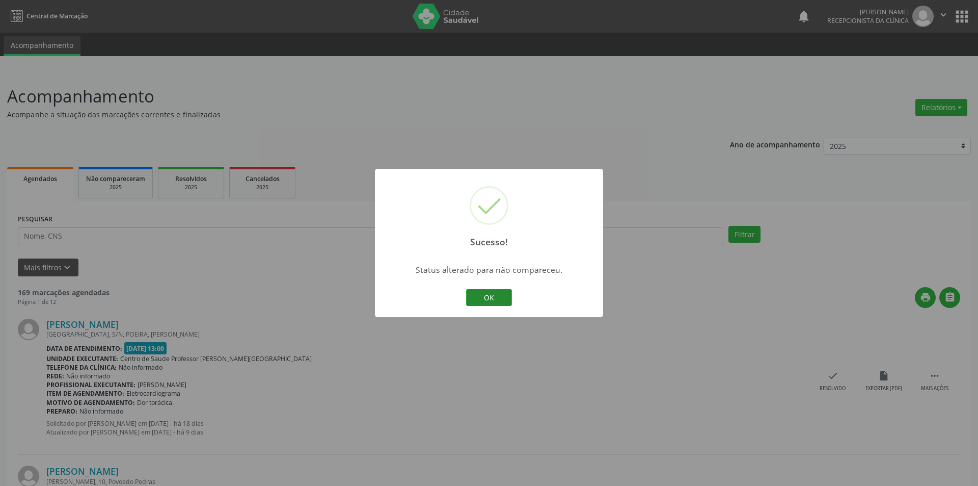
click at [505, 298] on button "OK" at bounding box center [489, 297] width 46 height 17
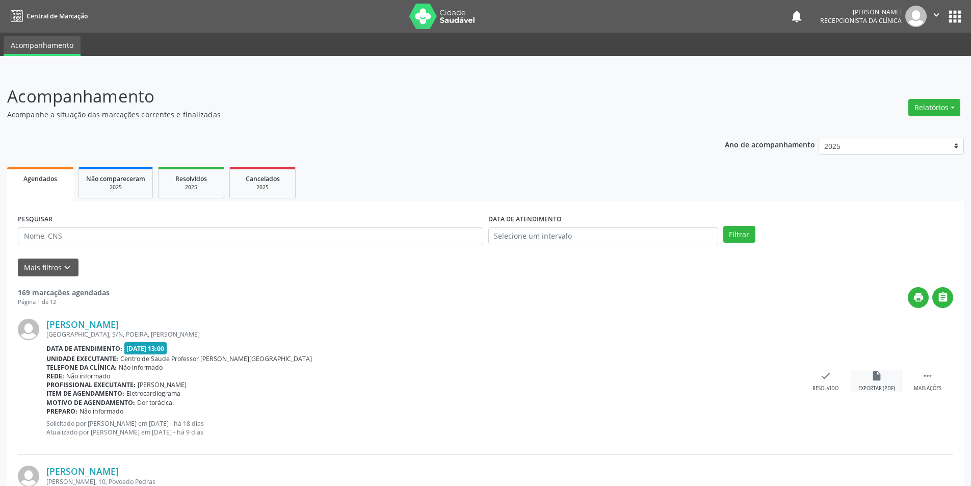
click at [873, 380] on icon "insert_drive_file" at bounding box center [876, 375] width 11 height 11
click at [825, 378] on icon "check" at bounding box center [825, 375] width 11 height 11
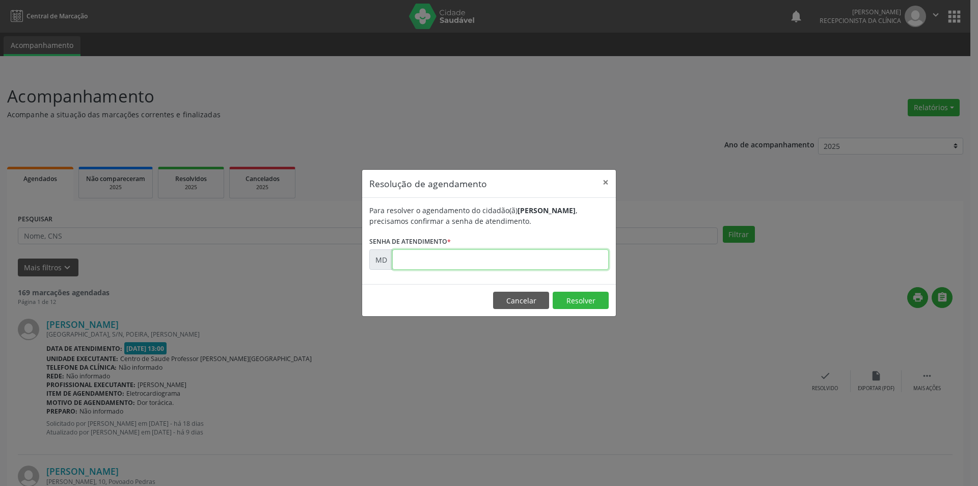
paste input "00005722"
type input "00005722"
click at [574, 304] on button "Resolver" at bounding box center [581, 299] width 56 height 17
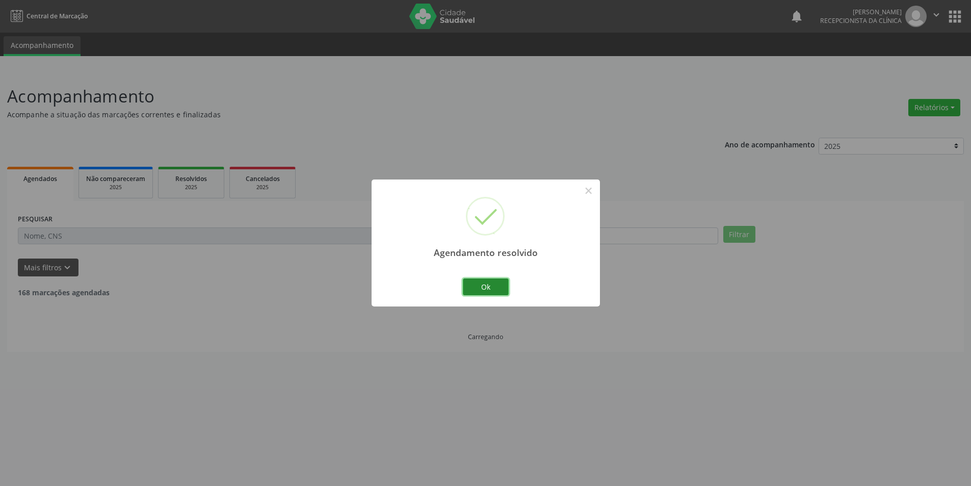
click at [493, 287] on button "Ok" at bounding box center [486, 286] width 46 height 17
